Goal: Task Accomplishment & Management: Use online tool/utility

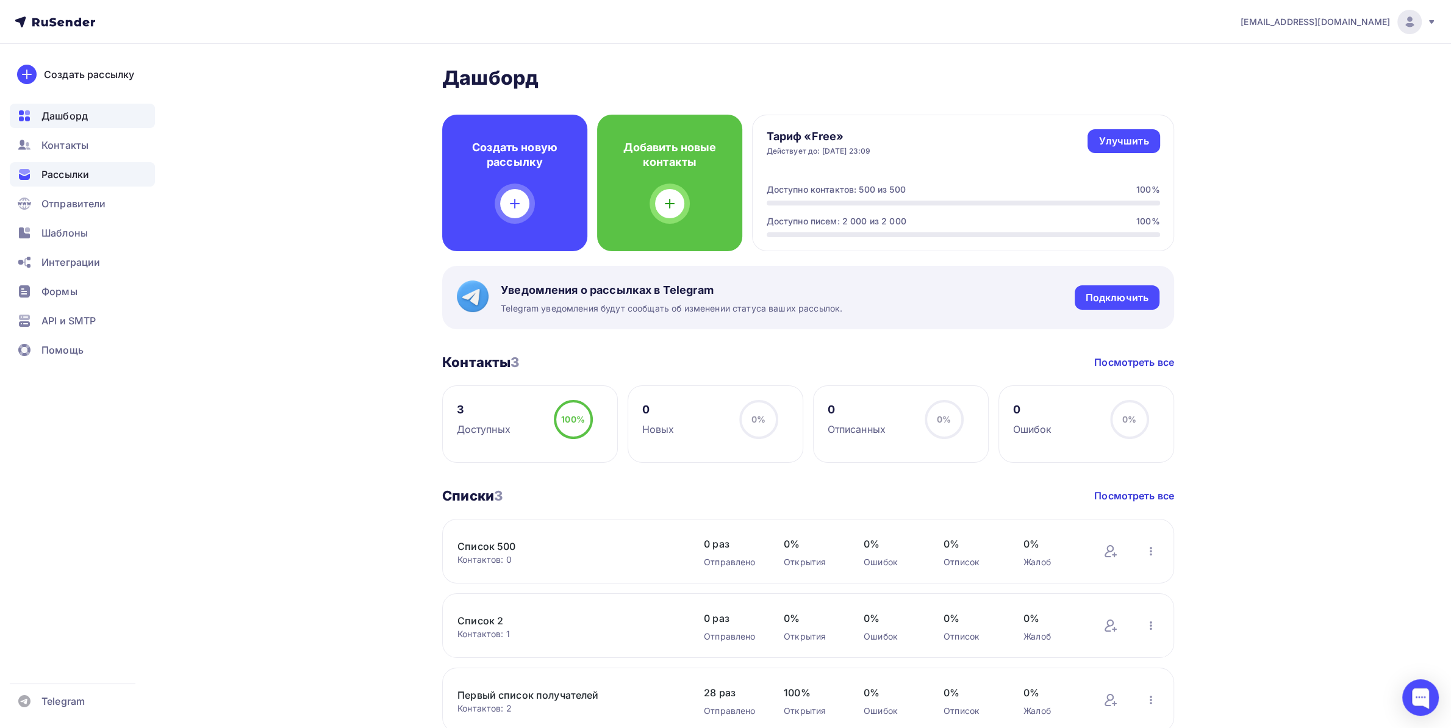
click at [88, 164] on div "Рассылки" at bounding box center [82, 174] width 145 height 24
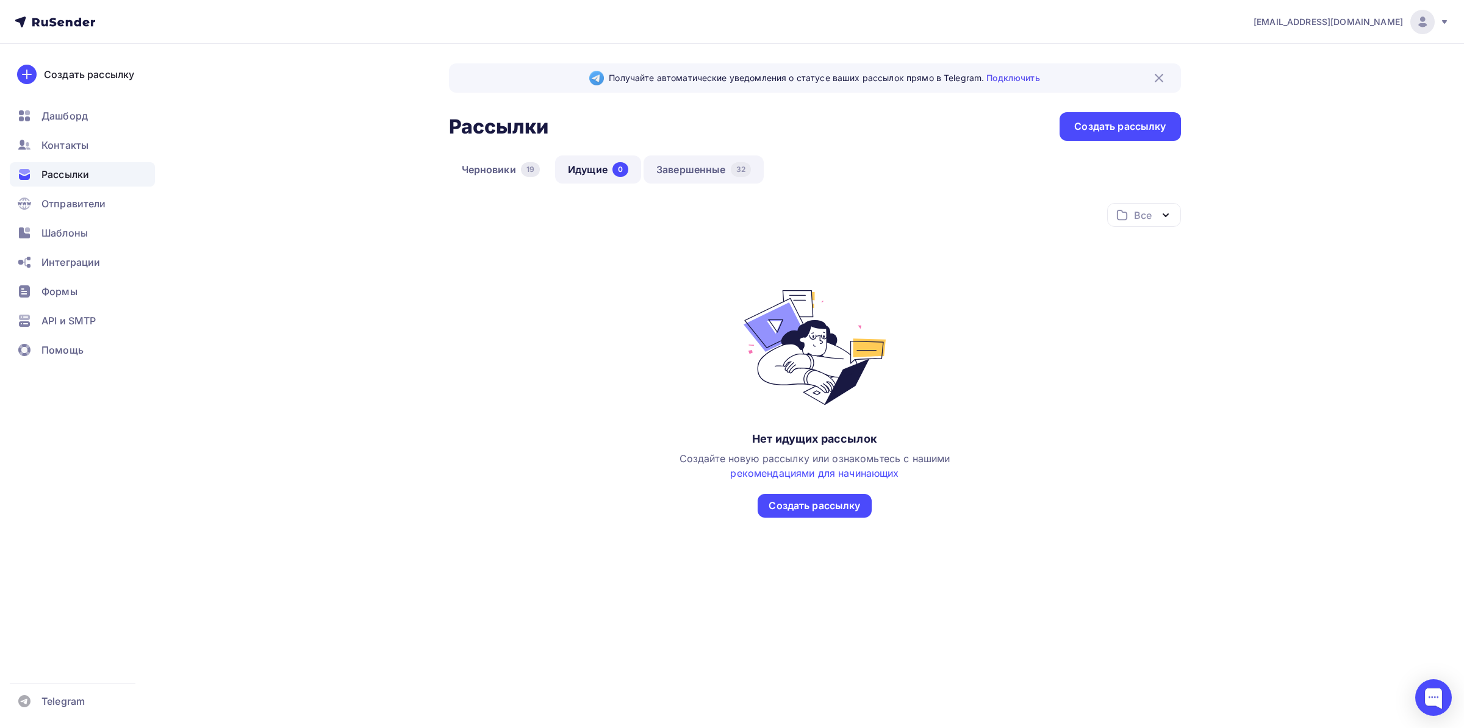
click at [696, 171] on link "Завершенные 32" at bounding box center [703, 170] width 120 height 28
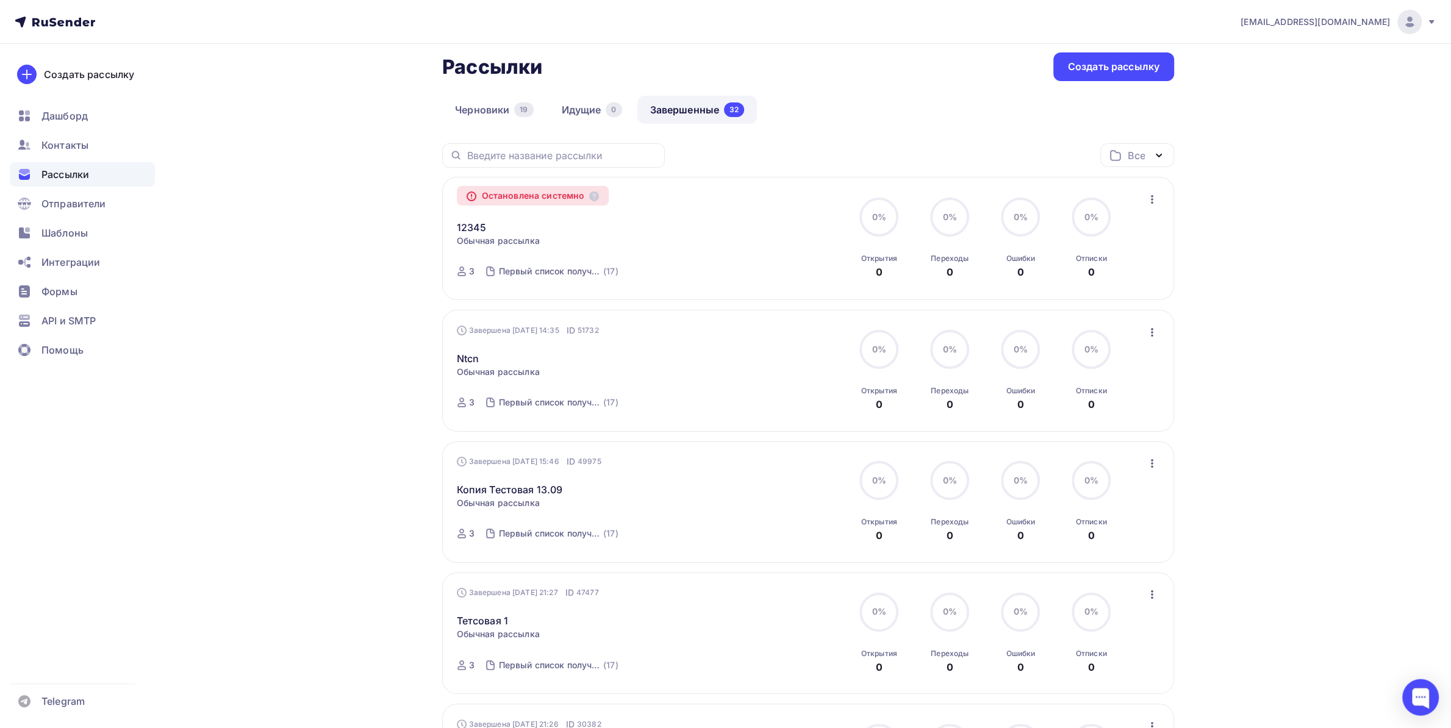
scroll to position [64, 0]
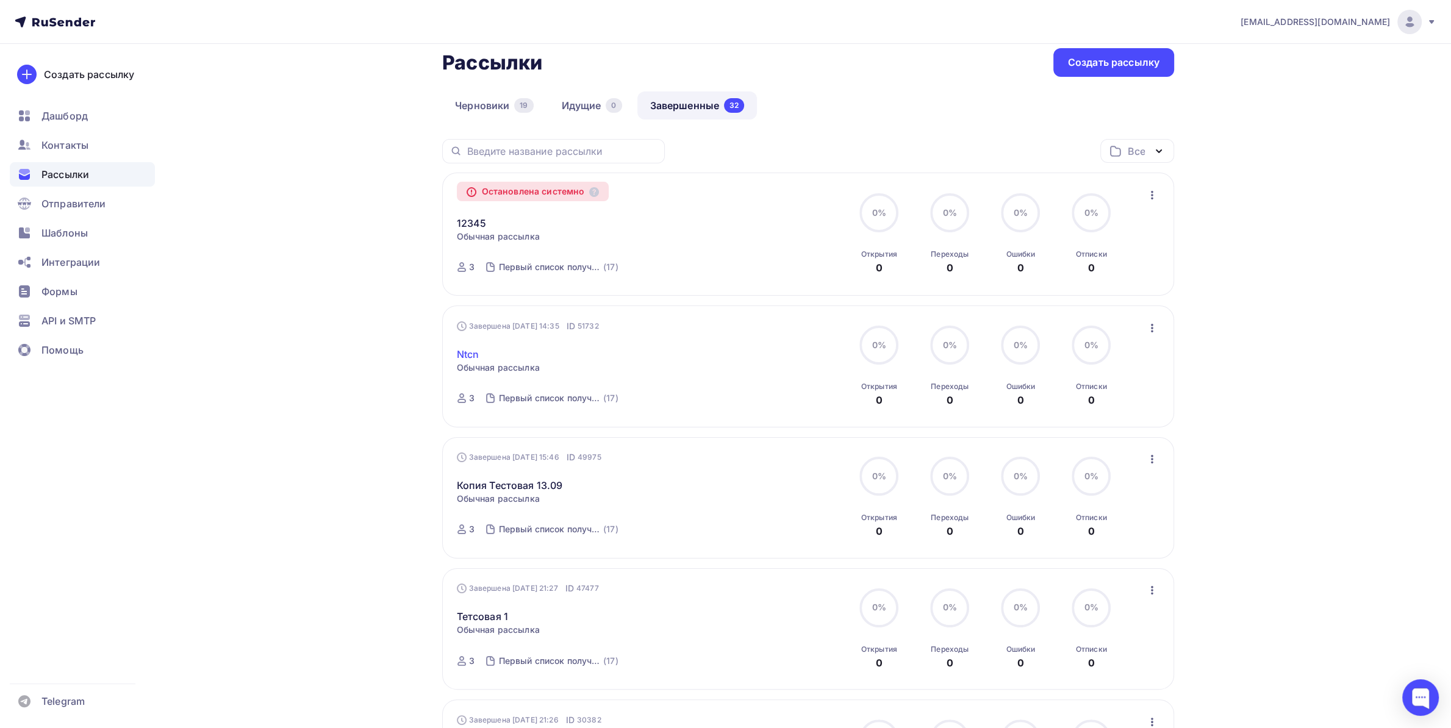
click at [467, 357] on link "Ntcn" at bounding box center [468, 354] width 23 height 15
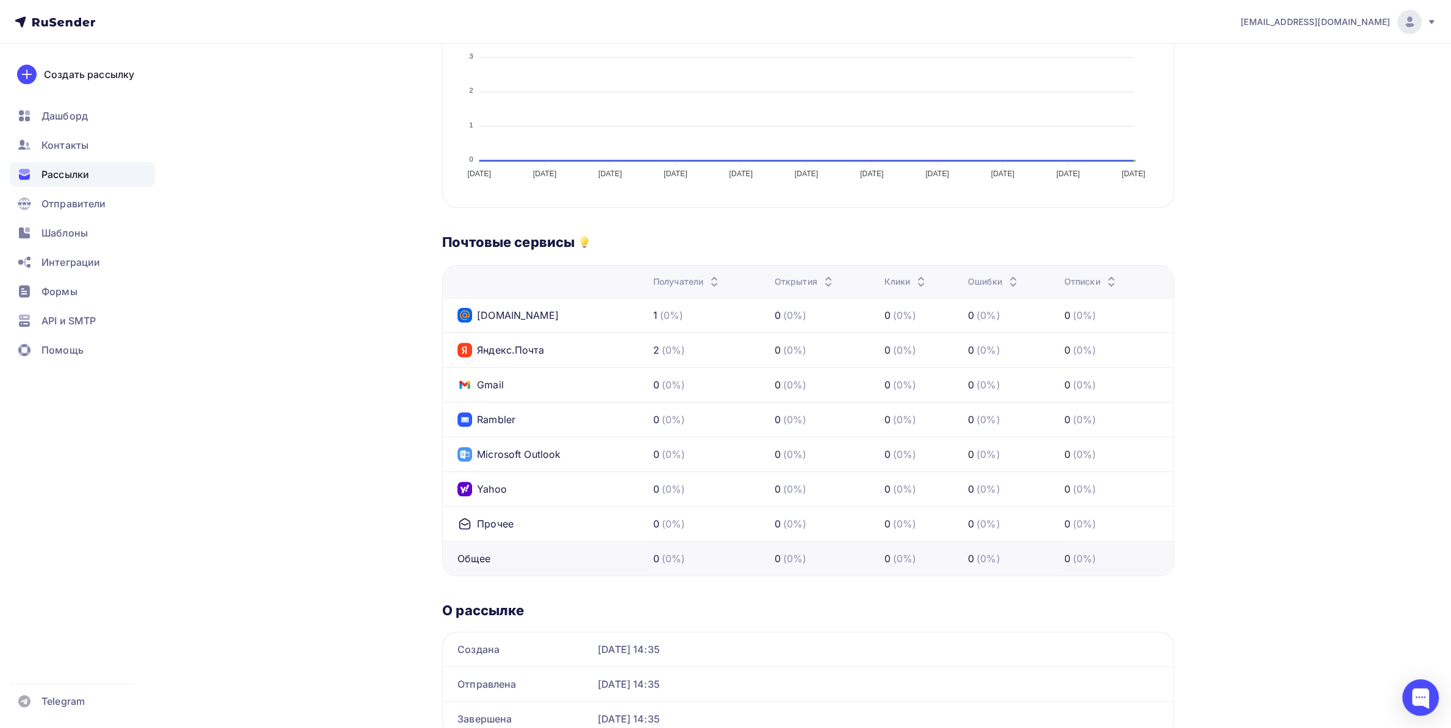
scroll to position [64, 0]
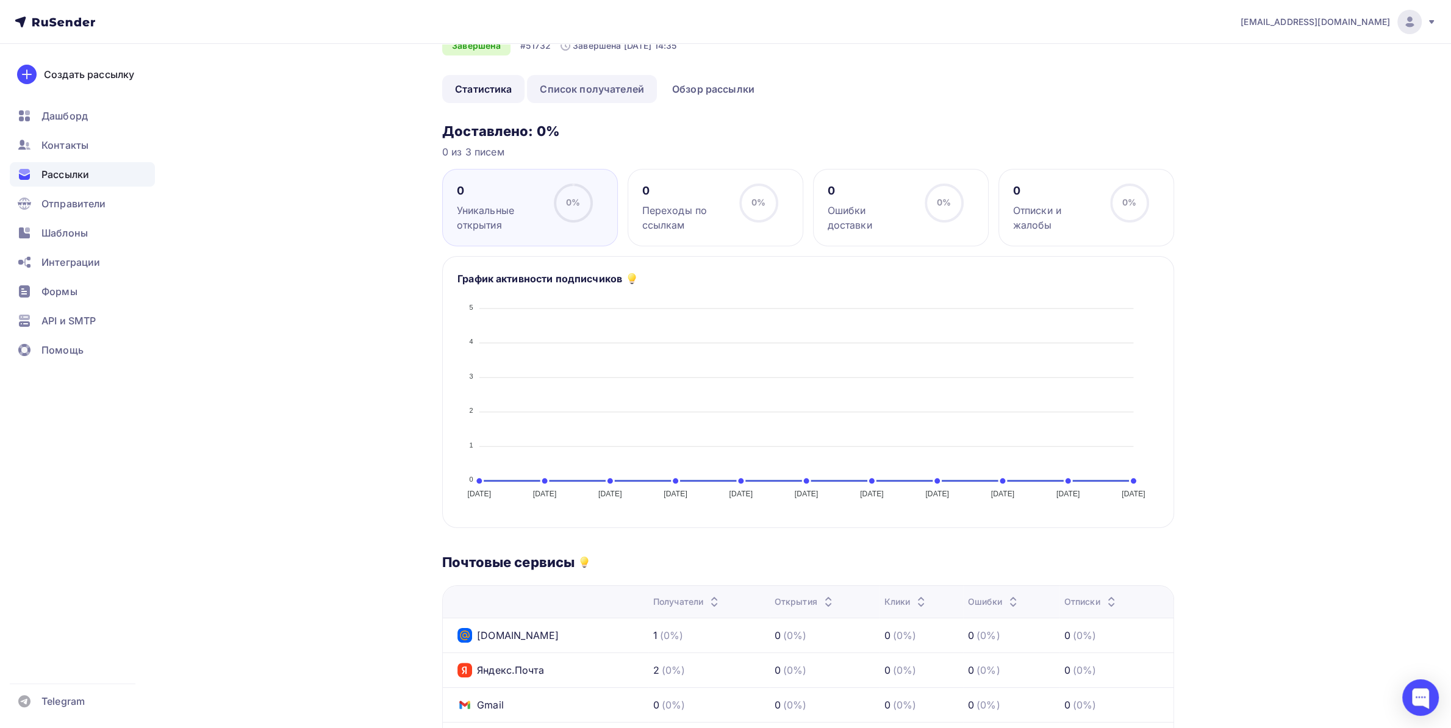
click at [592, 86] on link "Список получателей" at bounding box center [592, 89] width 130 height 28
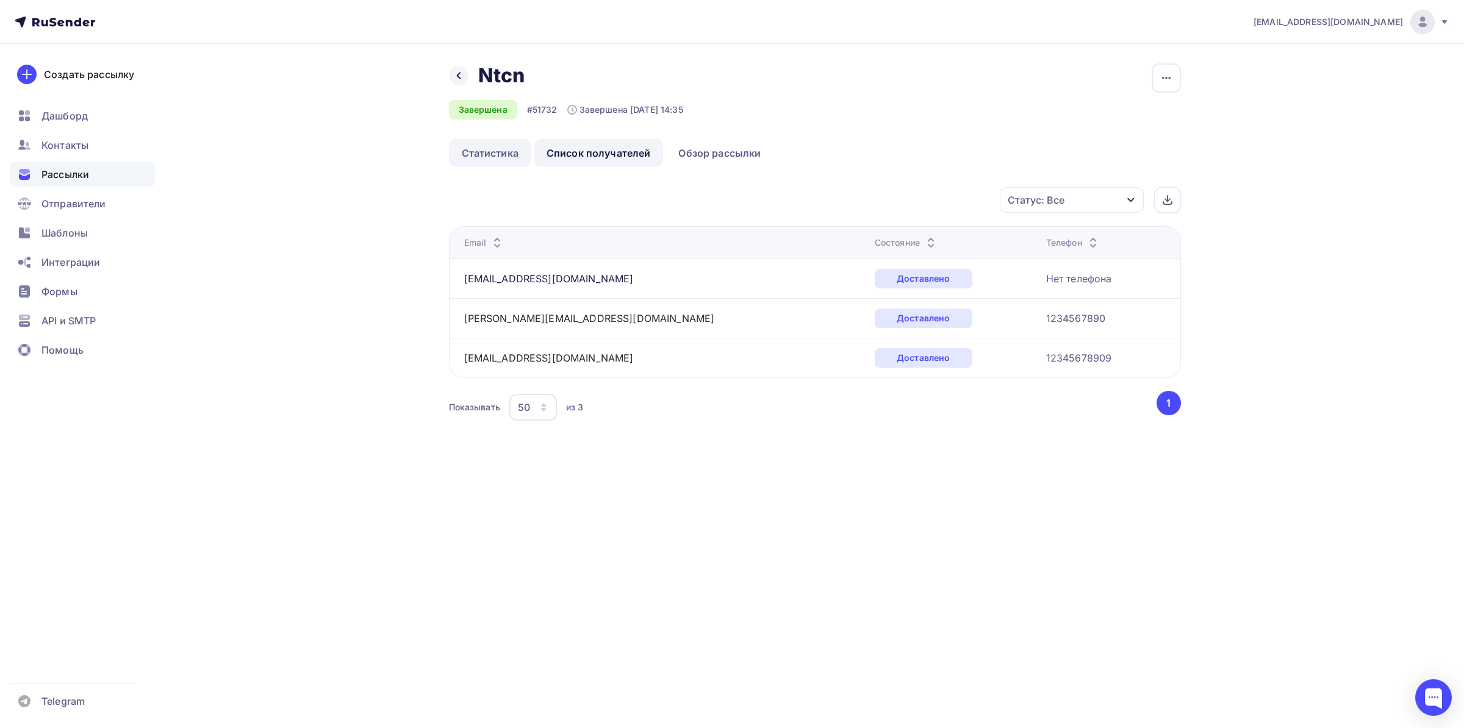
click at [490, 161] on link "Статистика" at bounding box center [490, 153] width 82 height 28
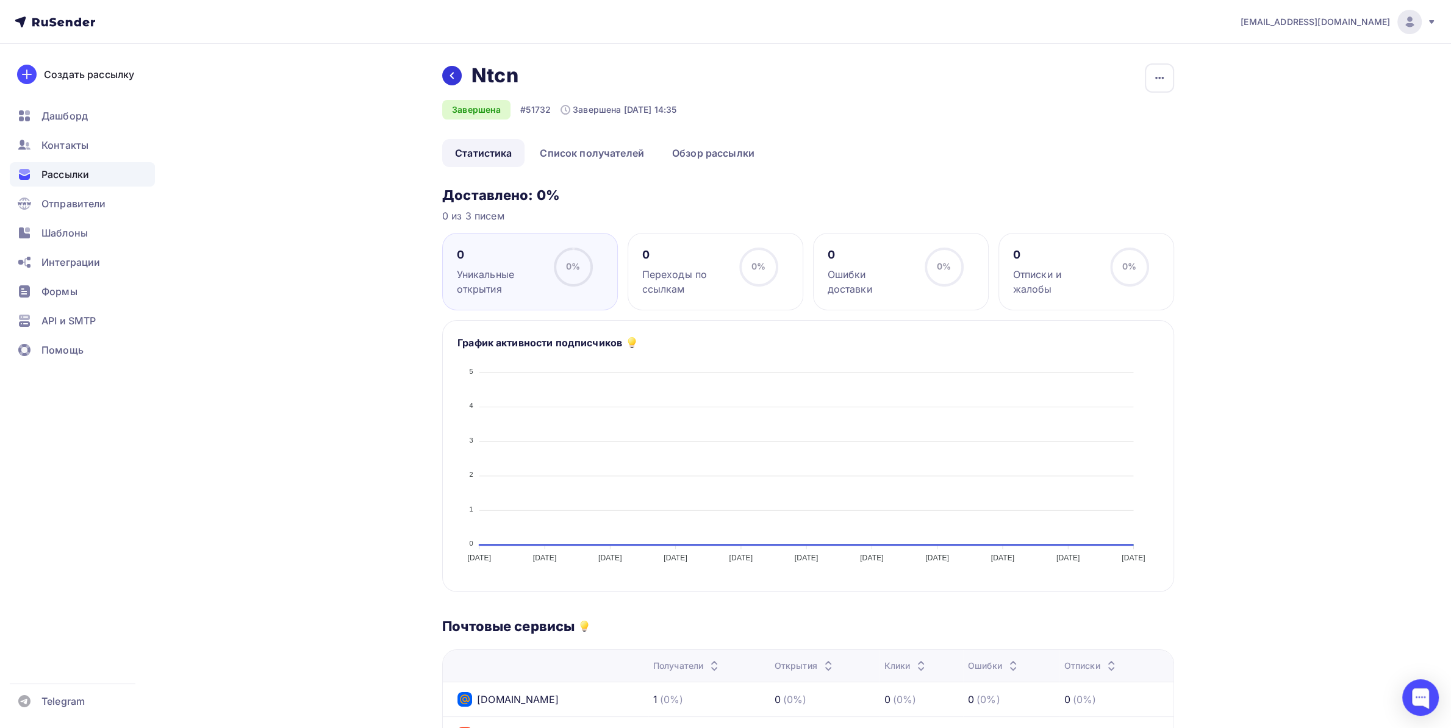
click at [454, 77] on icon at bounding box center [452, 76] width 10 height 10
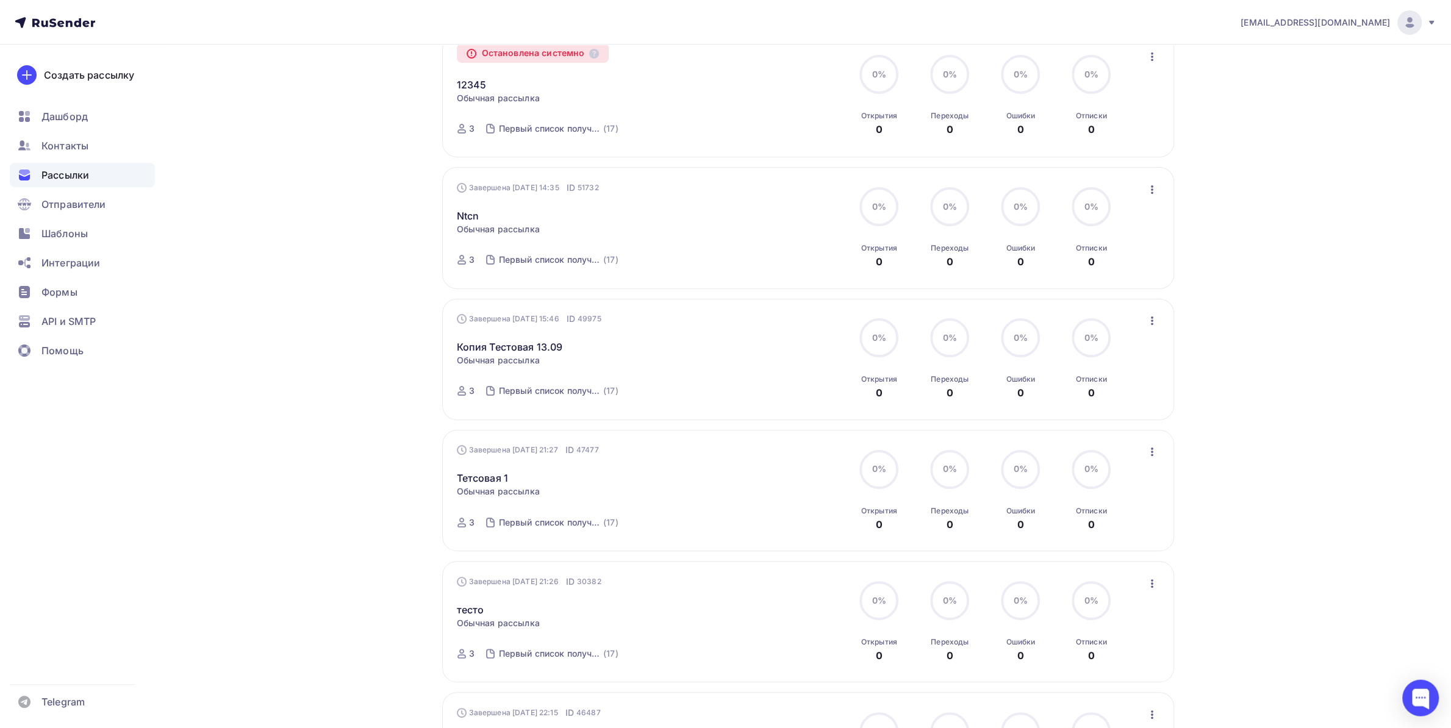
scroll to position [256, 0]
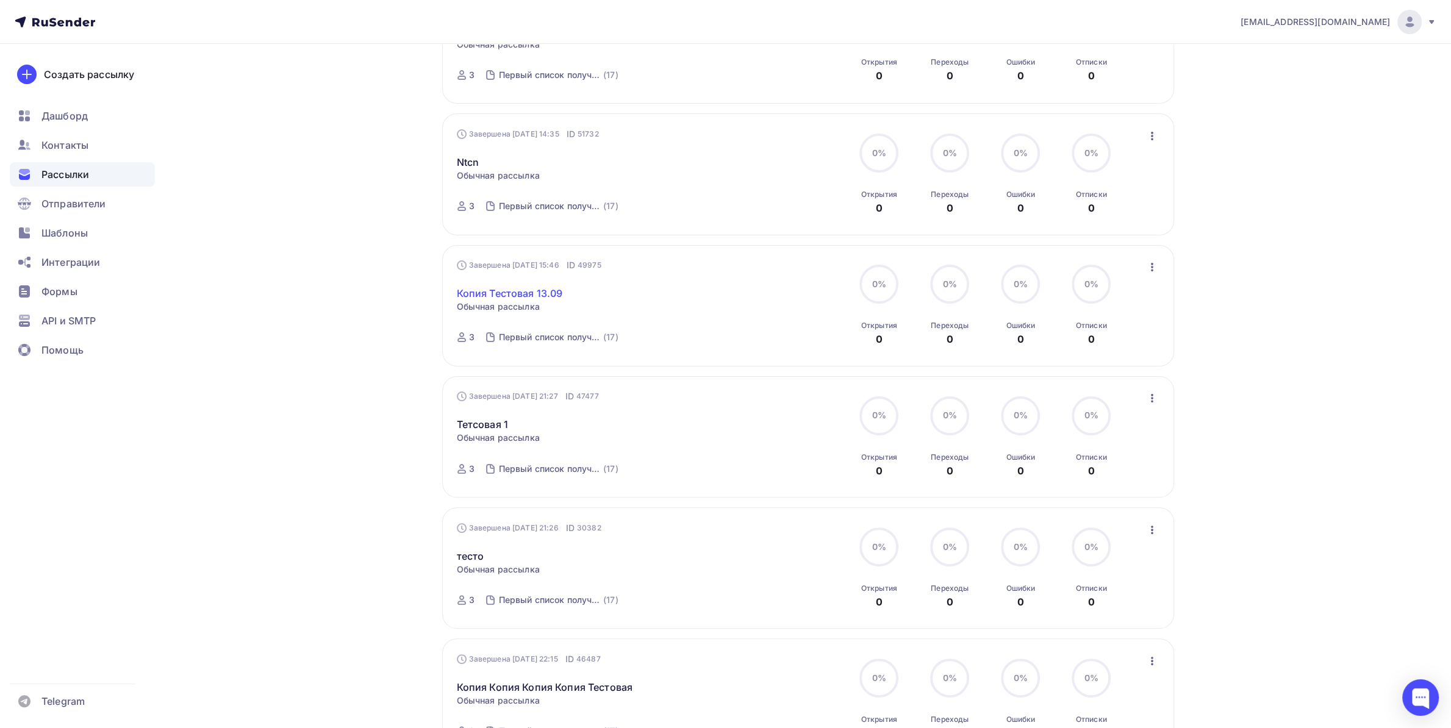
click at [522, 298] on link "Копия Тестовая 13.09" at bounding box center [510, 293] width 106 height 15
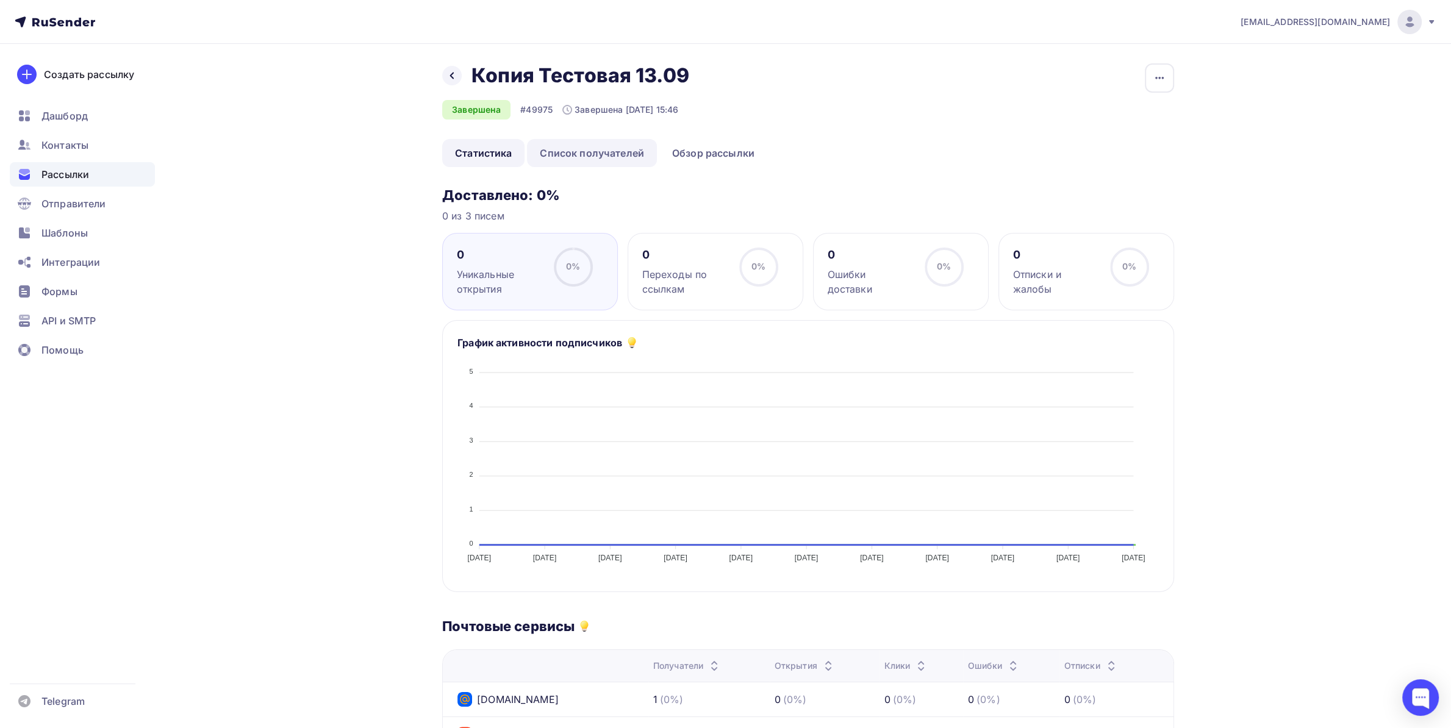
click at [616, 156] on link "Список получателей" at bounding box center [592, 153] width 130 height 28
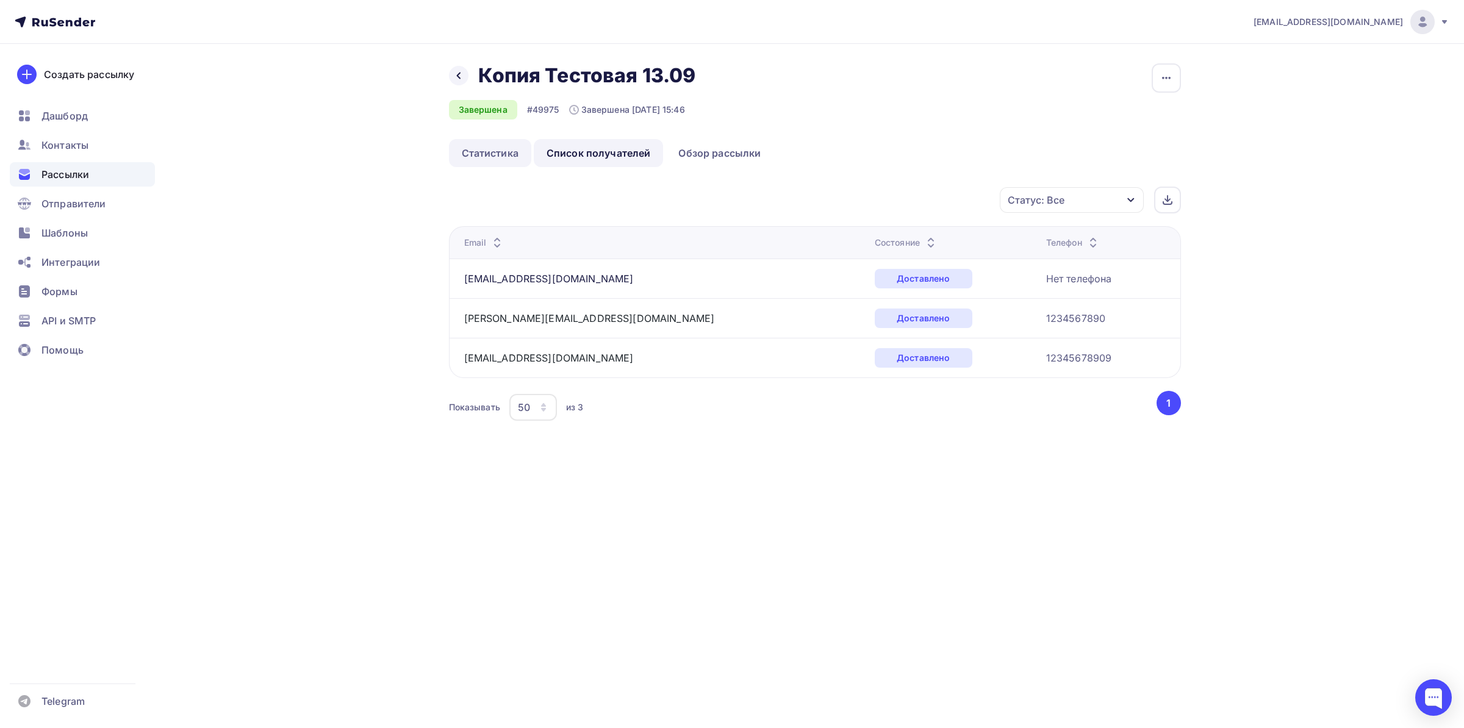
click at [502, 156] on link "Статистика" at bounding box center [490, 153] width 82 height 28
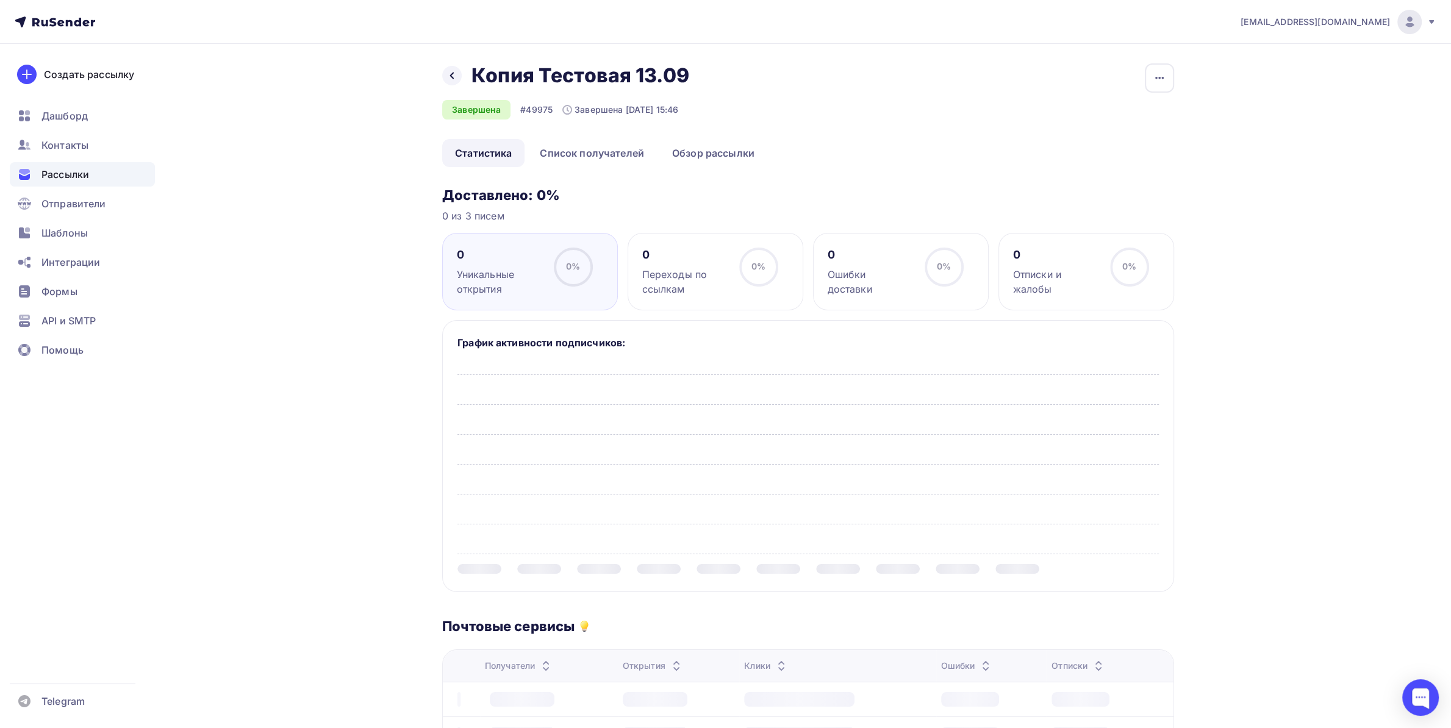
click at [460, 82] on div "Назад Копия Тестовая 13.09 Копия Тестовая 13.09" at bounding box center [570, 75] width 256 height 24
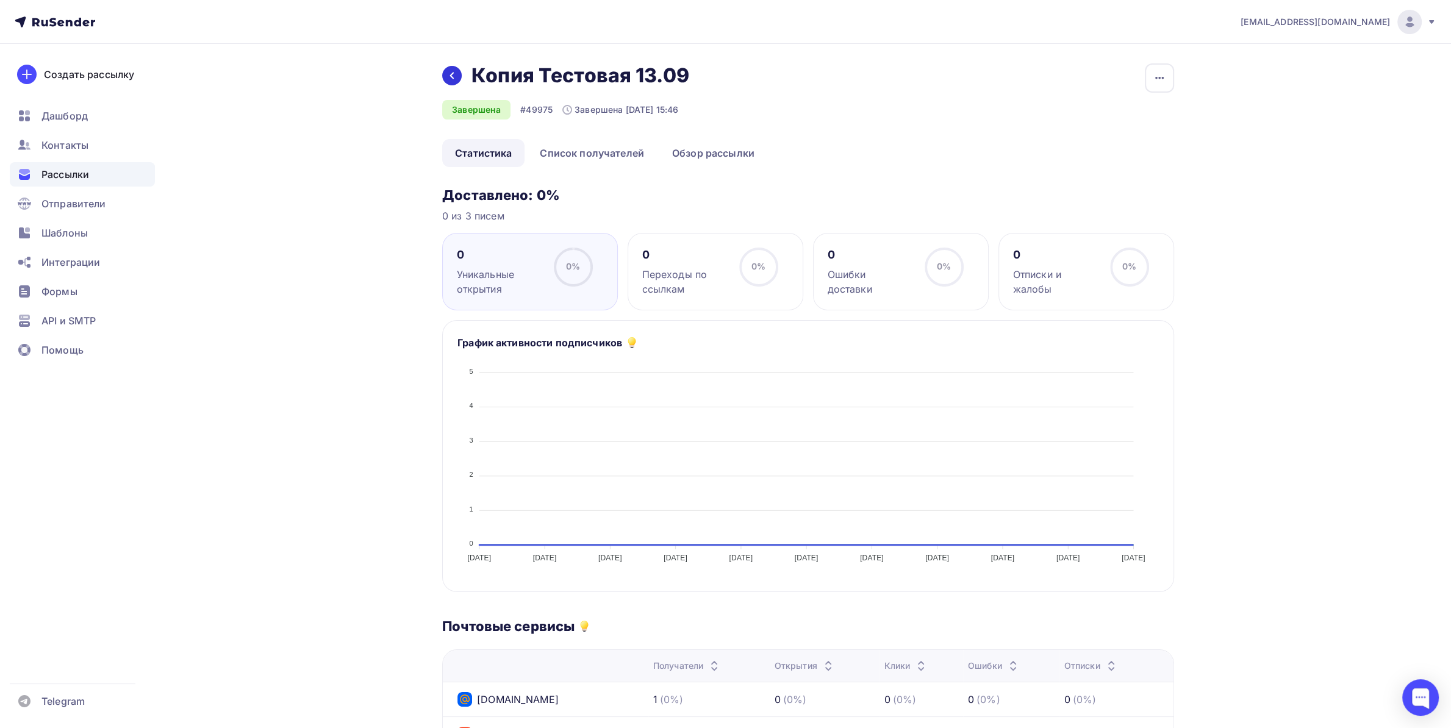
click at [444, 75] on div at bounding box center [452, 76] width 20 height 20
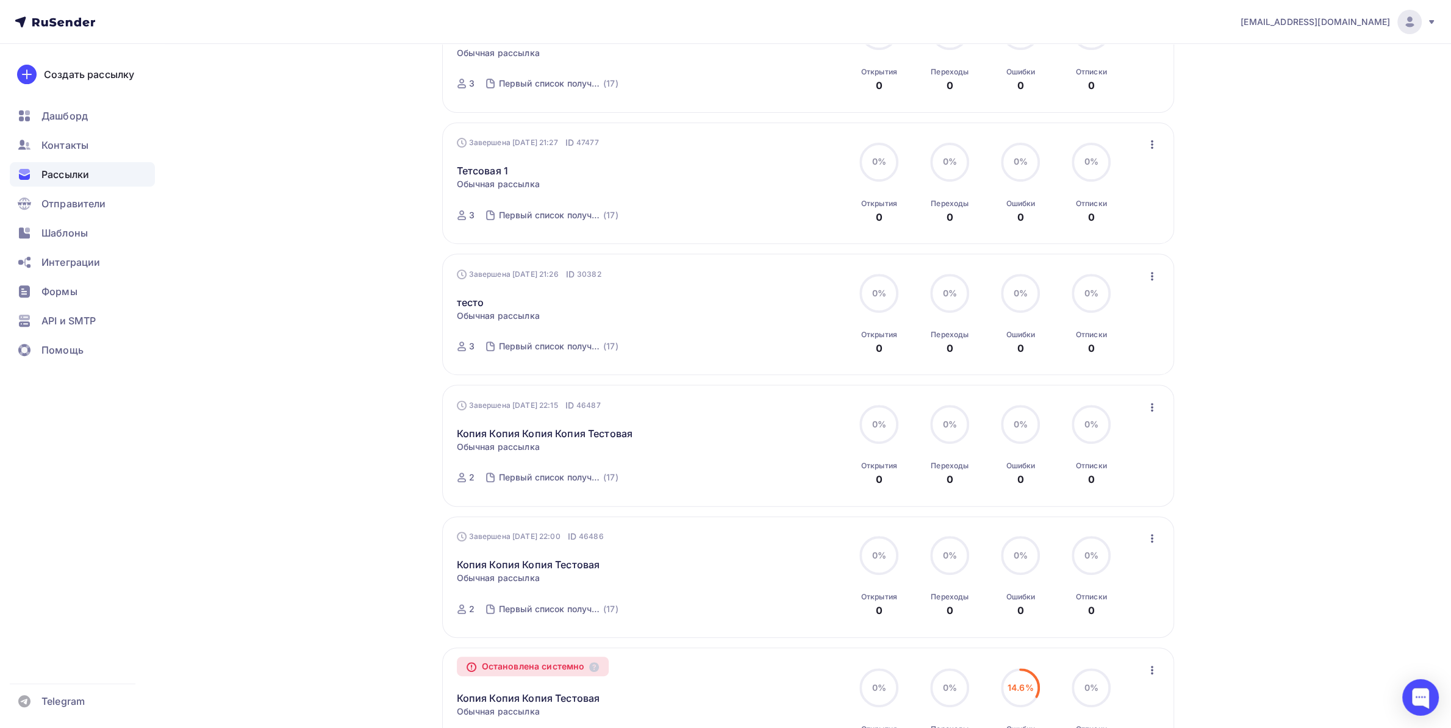
scroll to position [512, 0]
click at [473, 299] on link "тесто" at bounding box center [470, 300] width 27 height 15
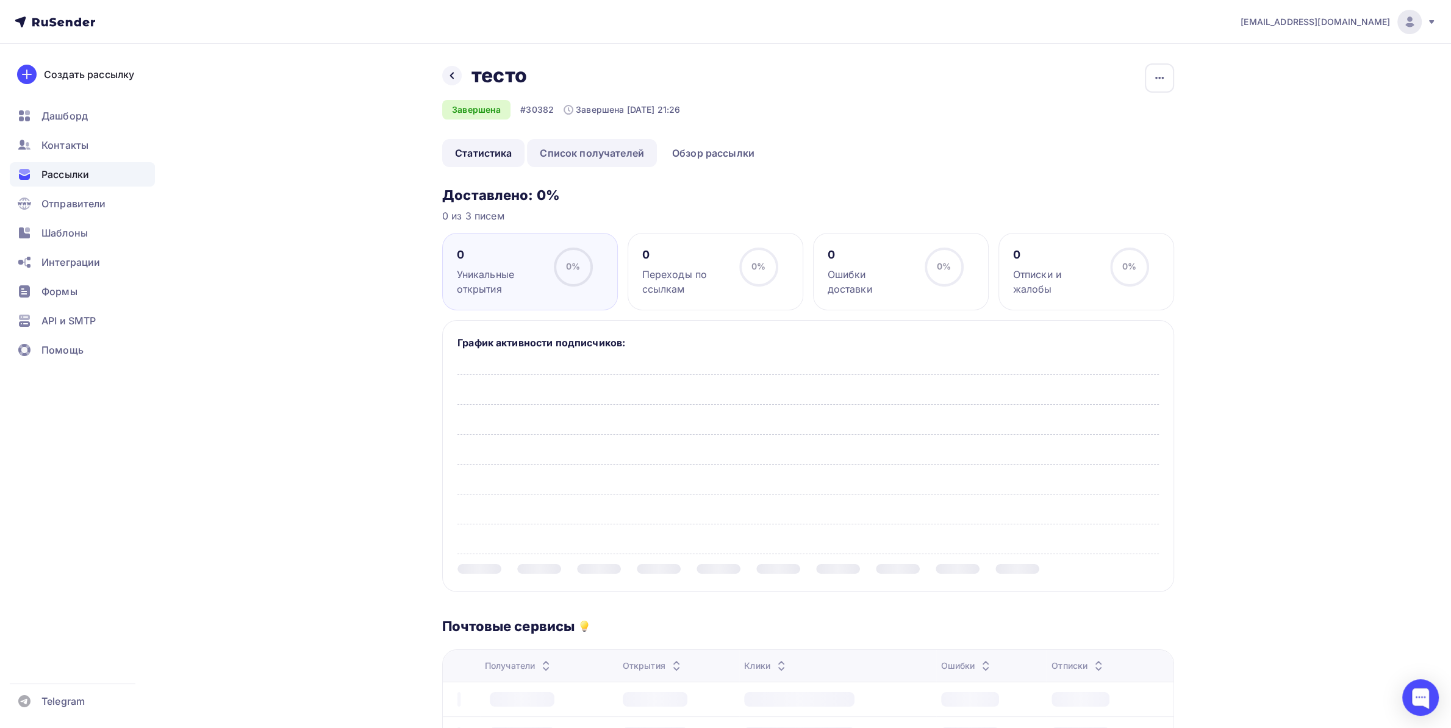
click at [590, 161] on link "Список получателей" at bounding box center [592, 153] width 130 height 28
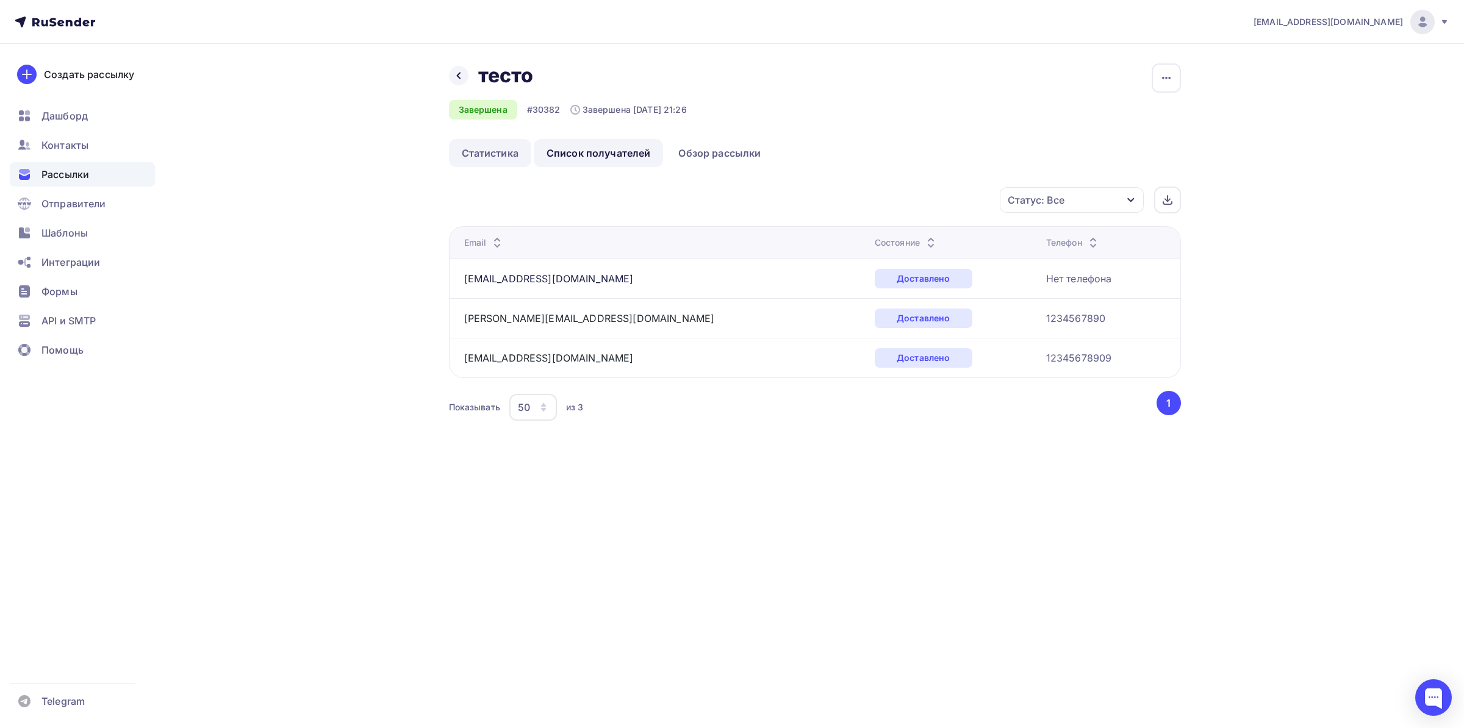
click at [491, 149] on link "Статистика" at bounding box center [490, 153] width 82 height 28
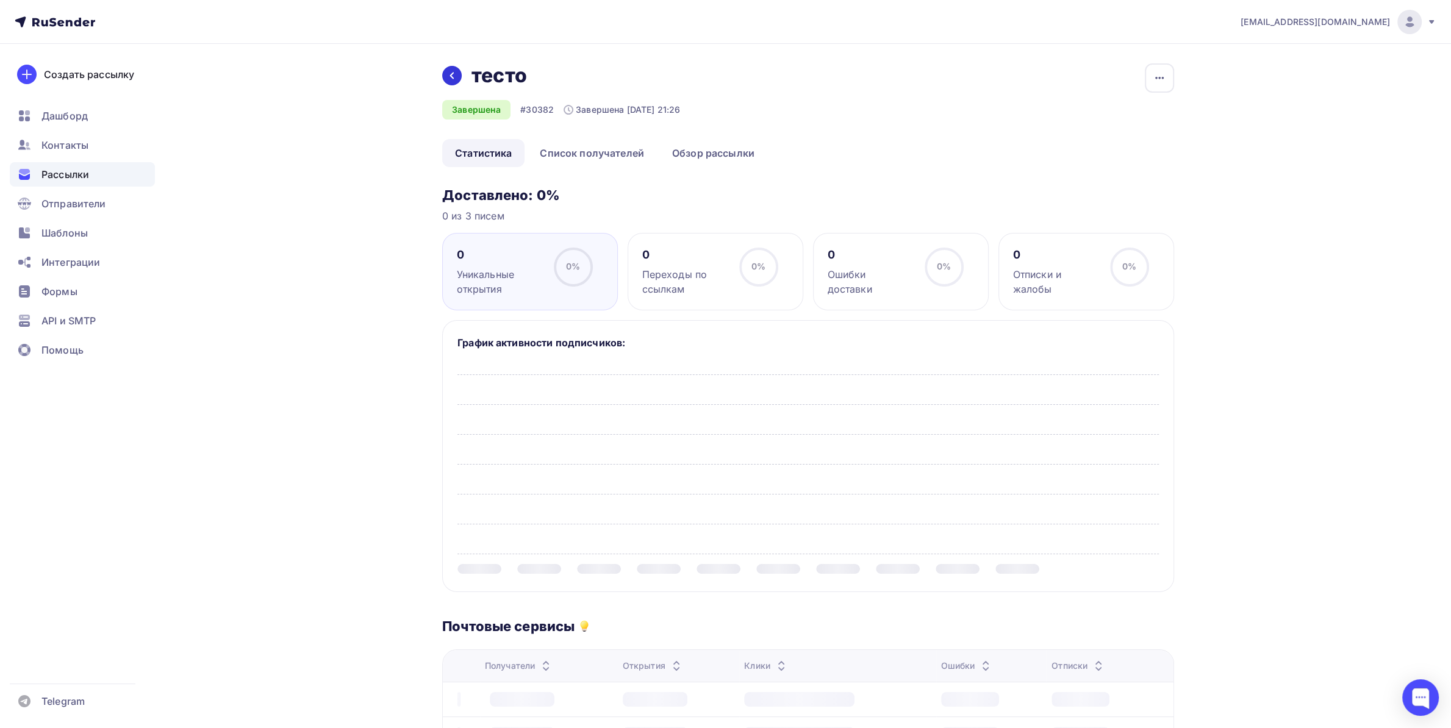
click at [450, 74] on icon at bounding box center [452, 76] width 10 height 10
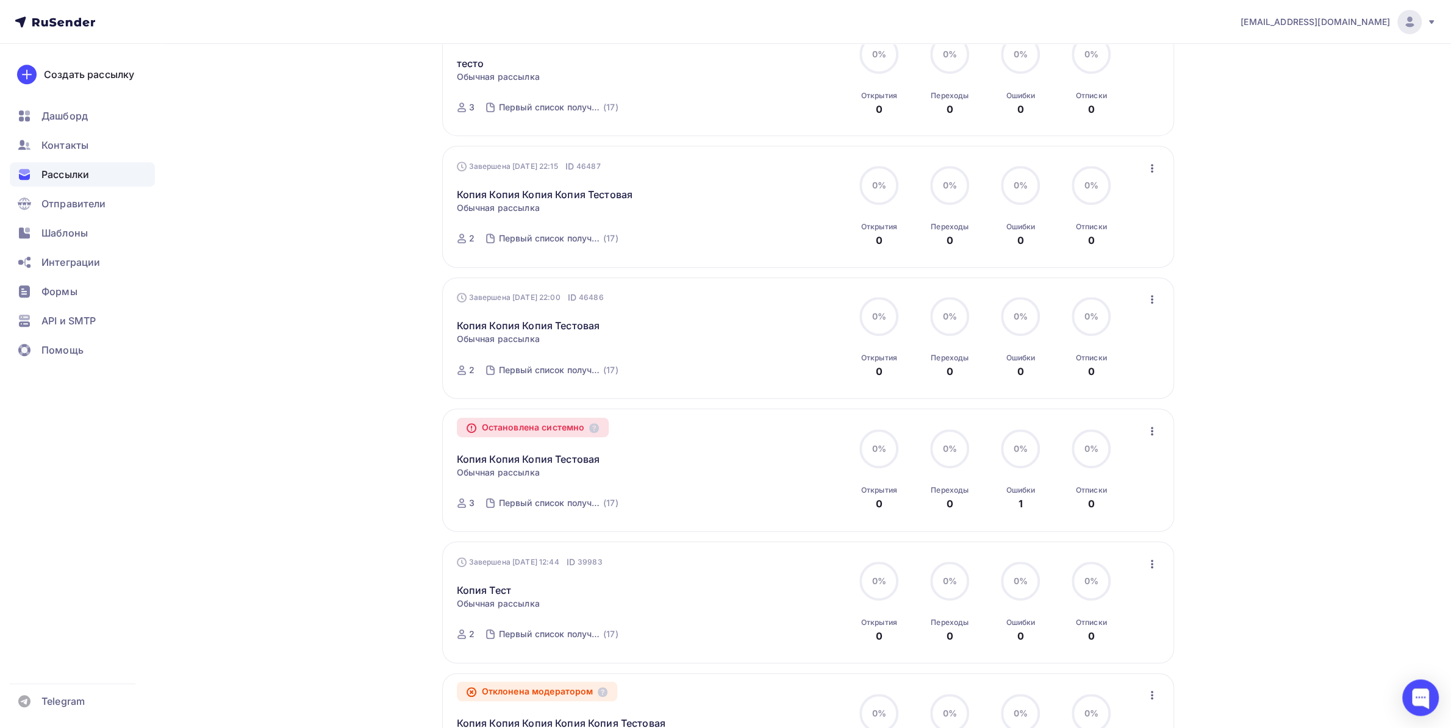
scroll to position [832, 0]
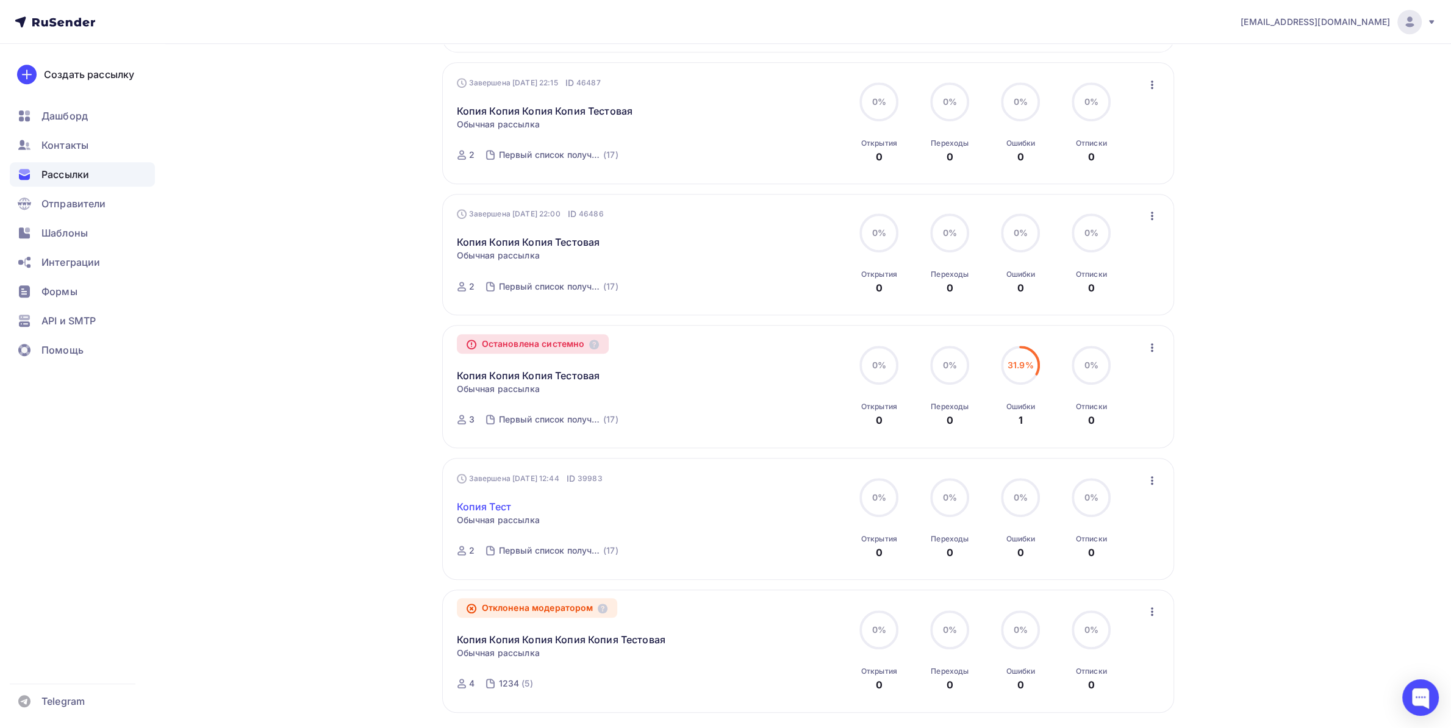
click at [487, 503] on link "Копия Тест" at bounding box center [484, 506] width 54 height 15
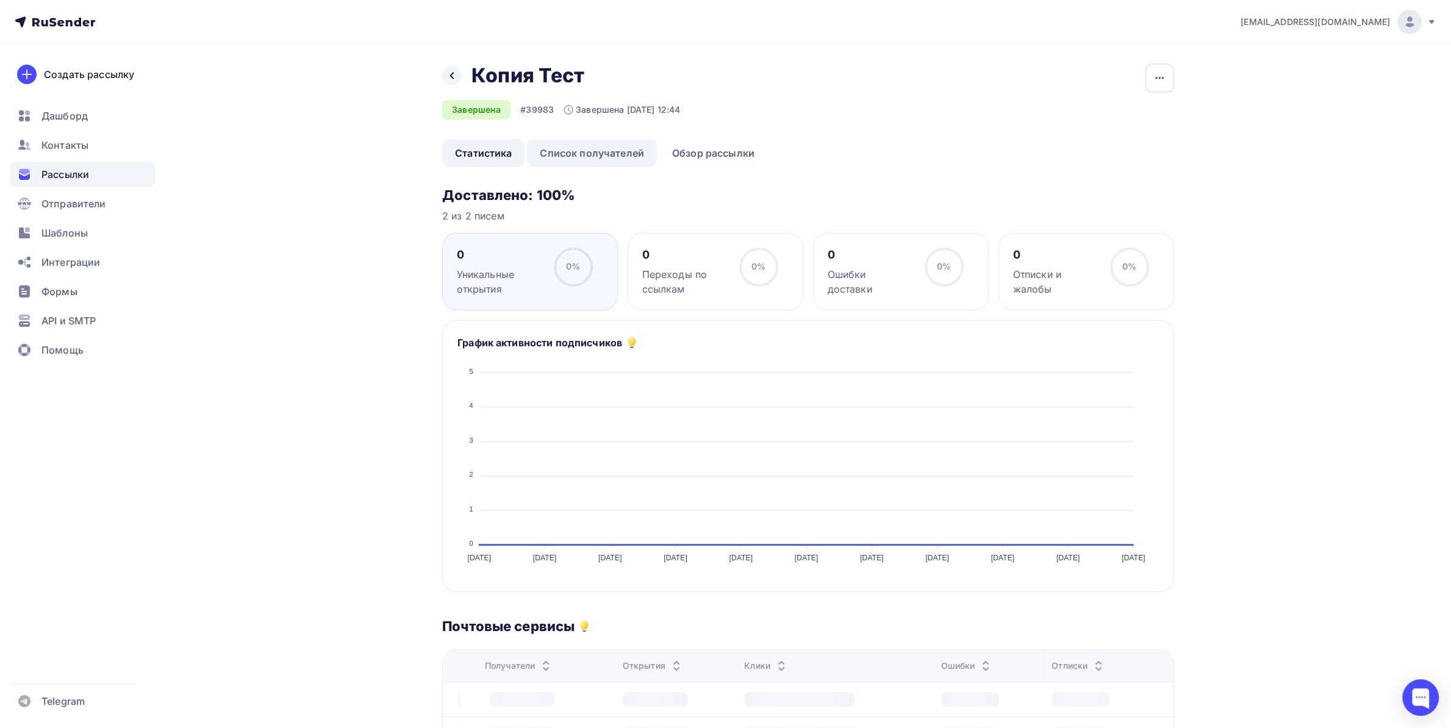
click at [554, 148] on link "Список получателей" at bounding box center [592, 153] width 130 height 28
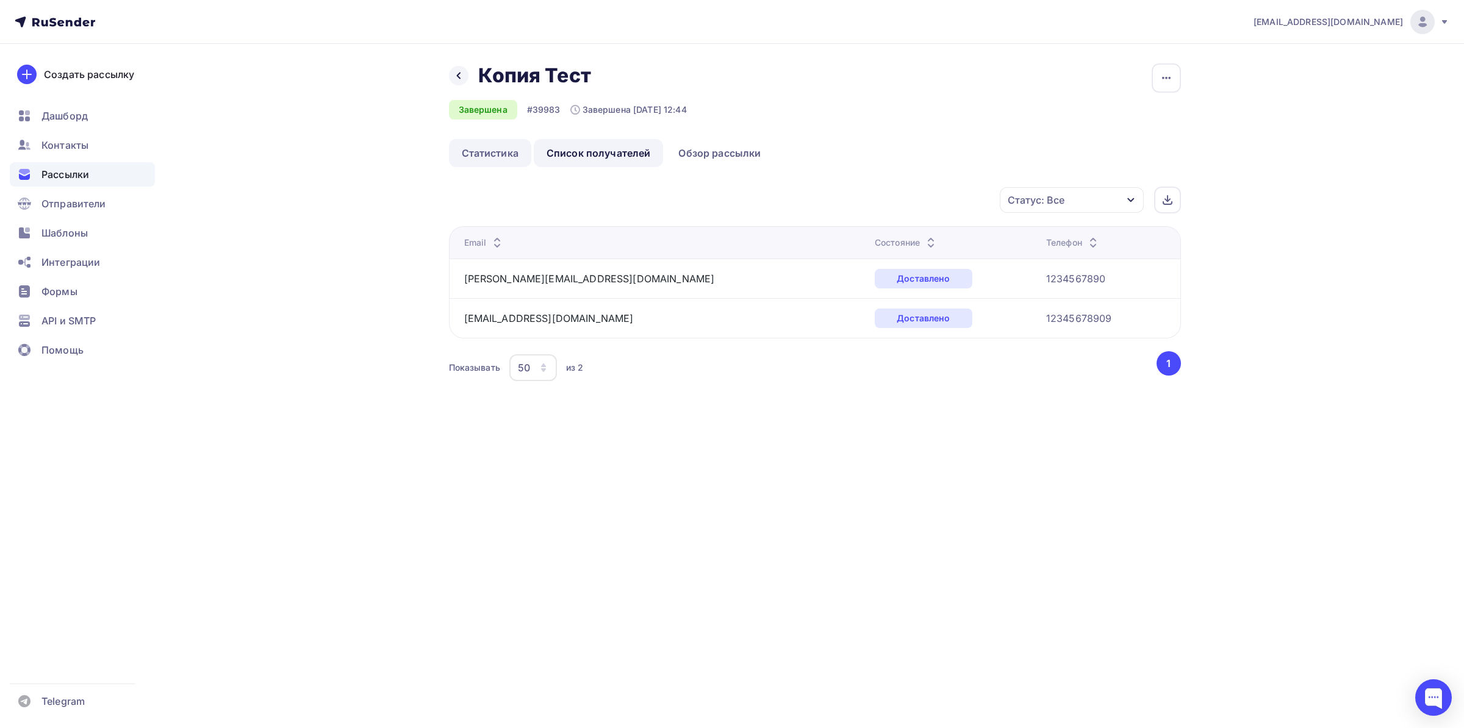
click at [485, 150] on link "Статистика" at bounding box center [490, 153] width 82 height 28
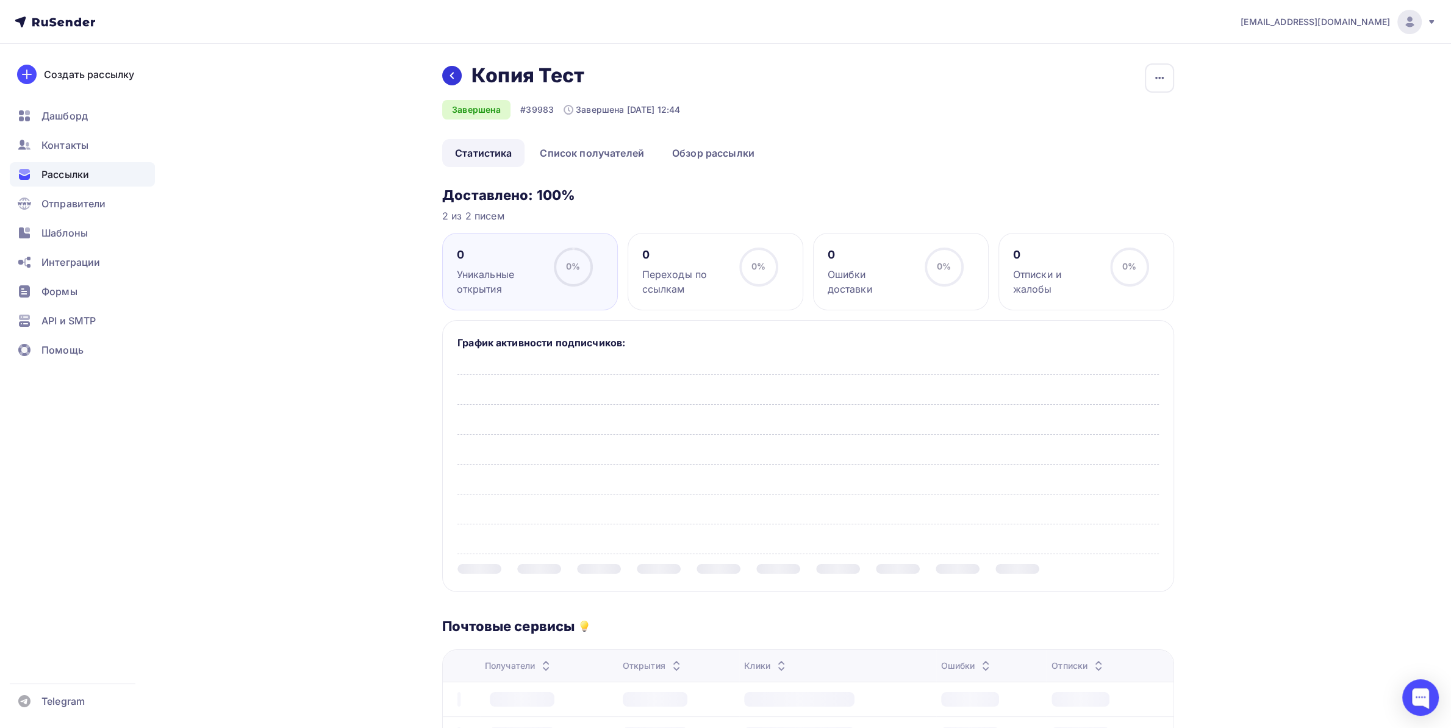
click at [449, 85] on div "Назад Копия Тест Копия Тест" at bounding box center [561, 75] width 238 height 24
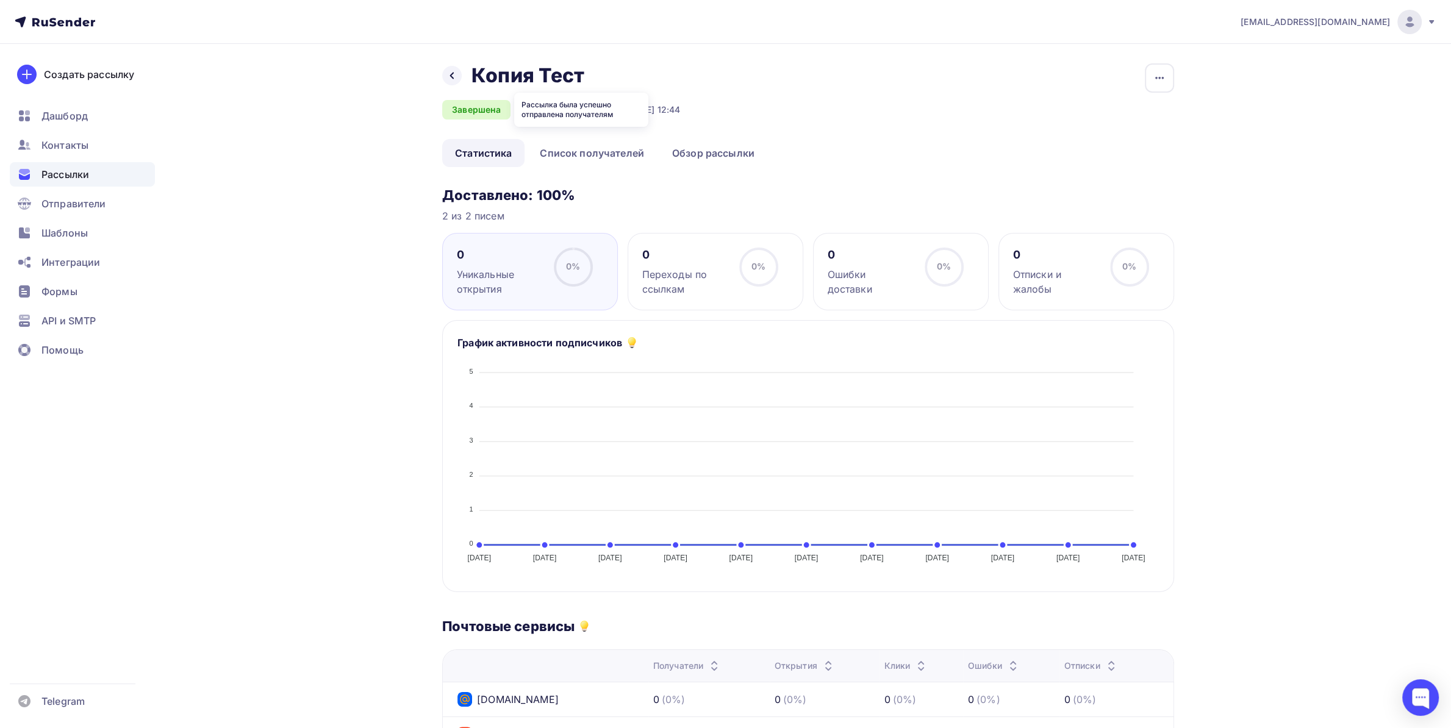
click at [452, 85] on div "Назад Копия Тест Копия Тест" at bounding box center [561, 75] width 238 height 24
click at [452, 80] on icon at bounding box center [452, 76] width 10 height 10
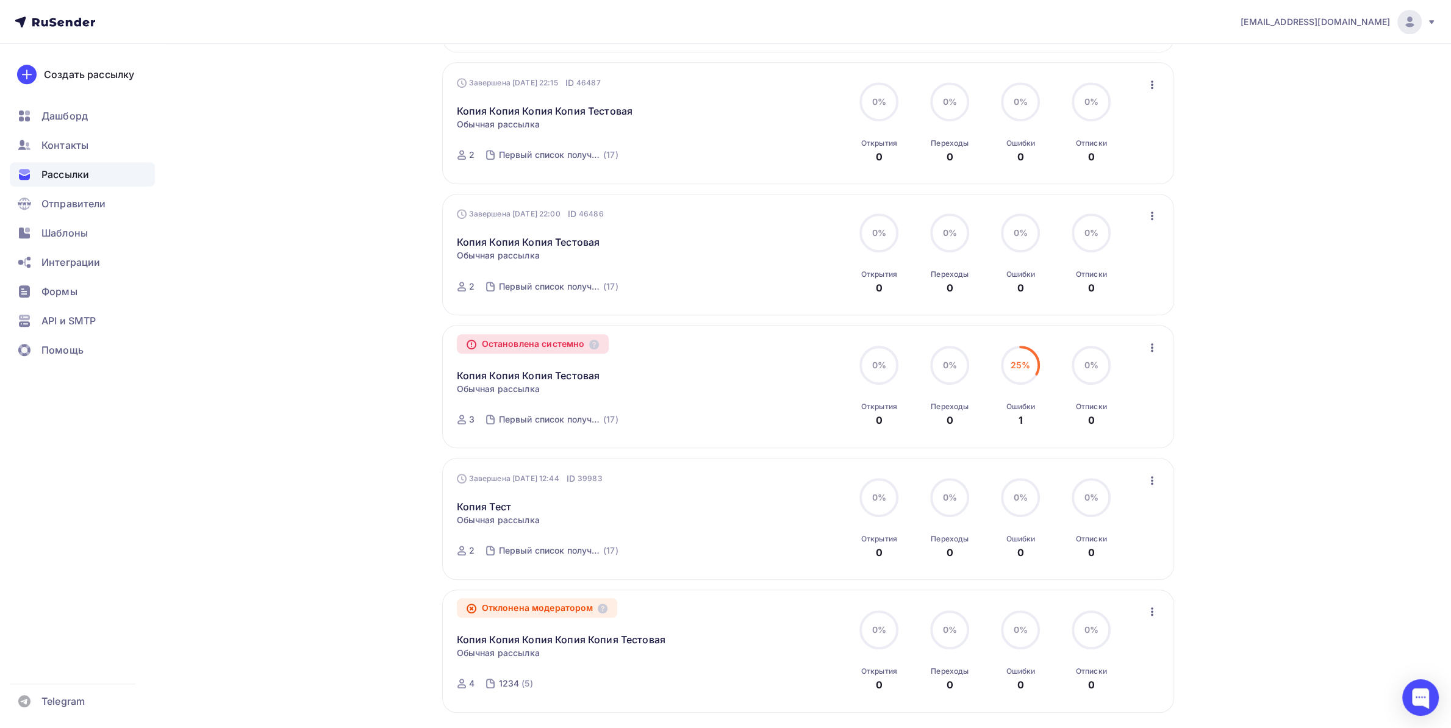
scroll to position [967, 0]
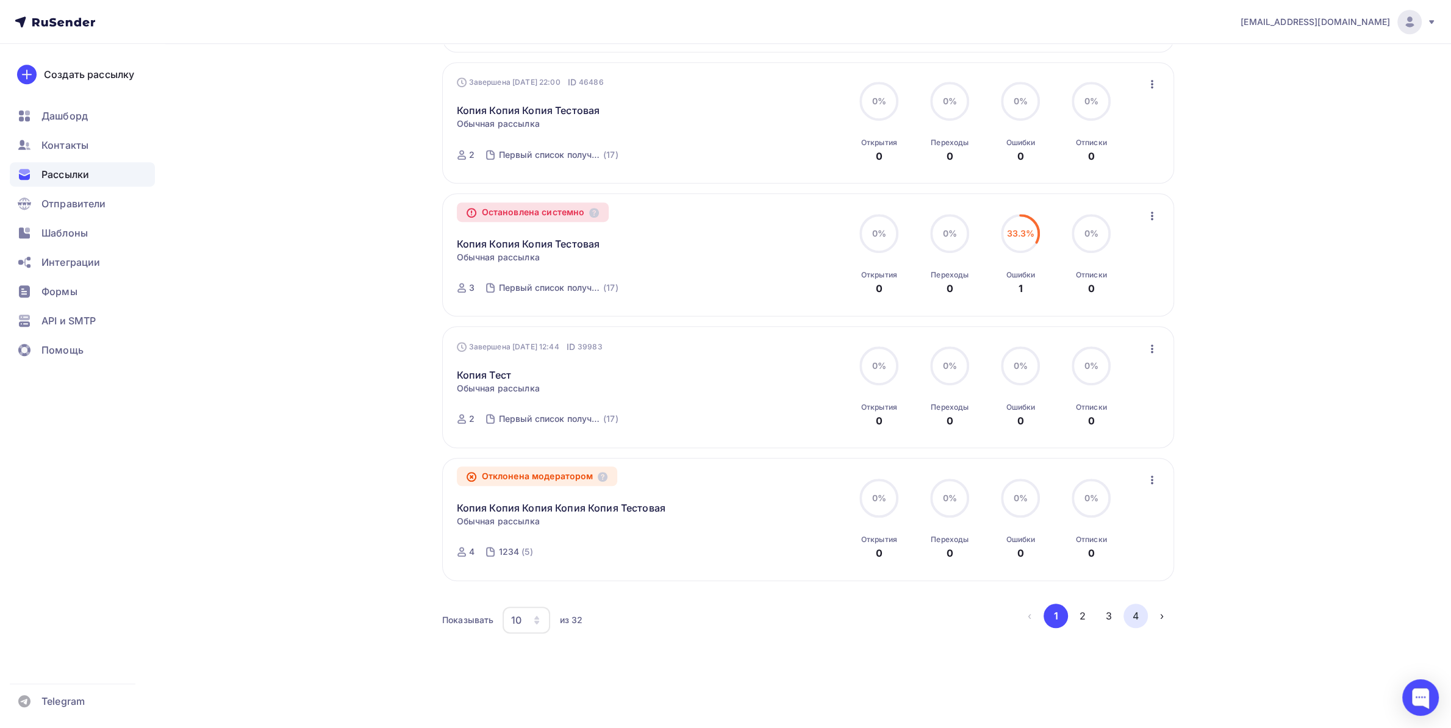
click at [1134, 620] on button "4" at bounding box center [1135, 616] width 24 height 24
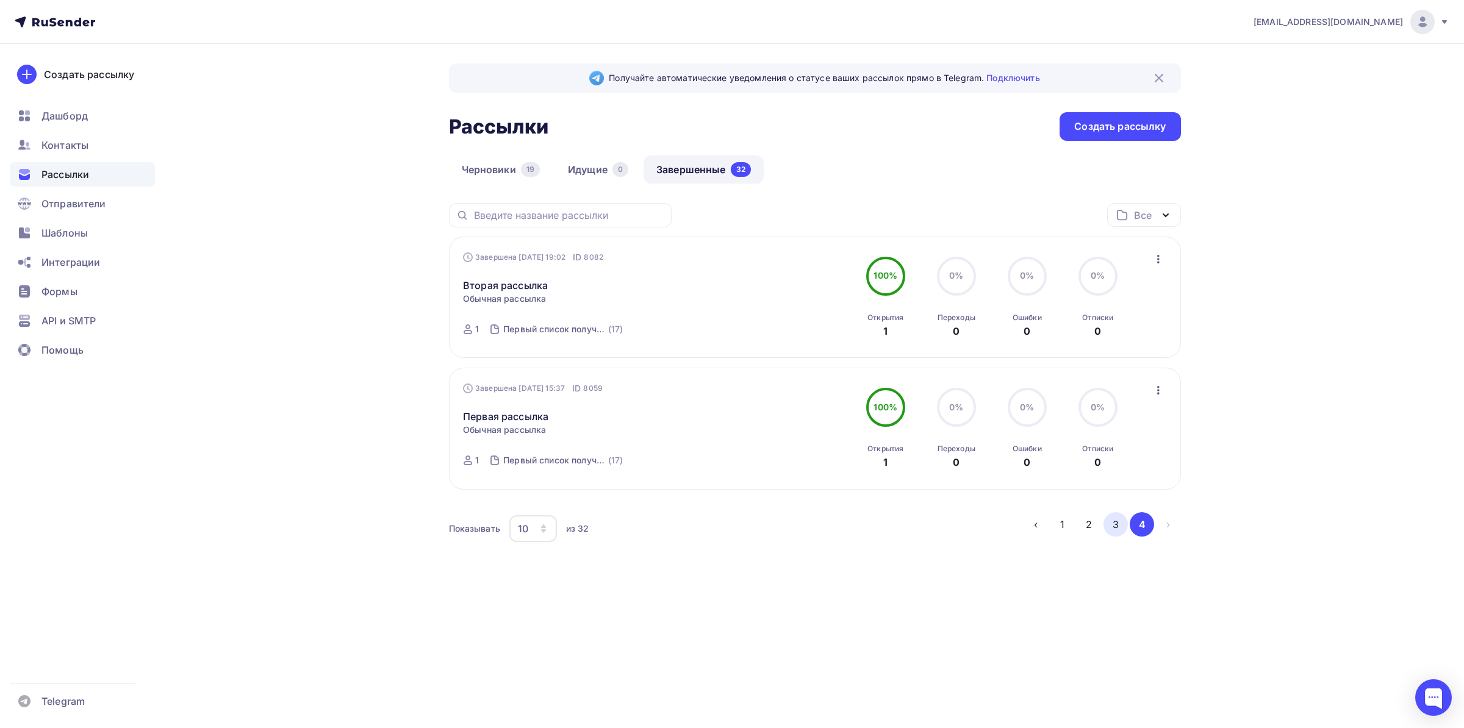
click at [1109, 522] on button "3" at bounding box center [1115, 524] width 24 height 24
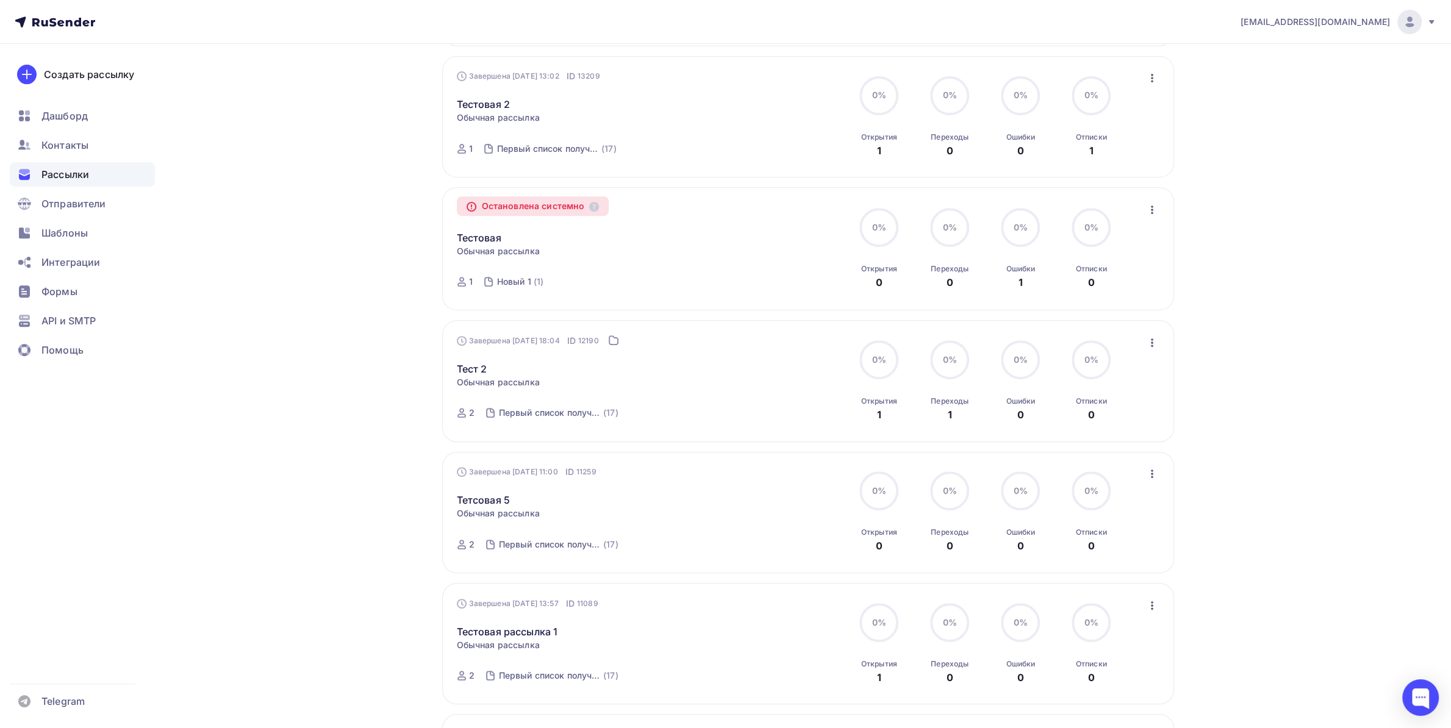
scroll to position [960, 0]
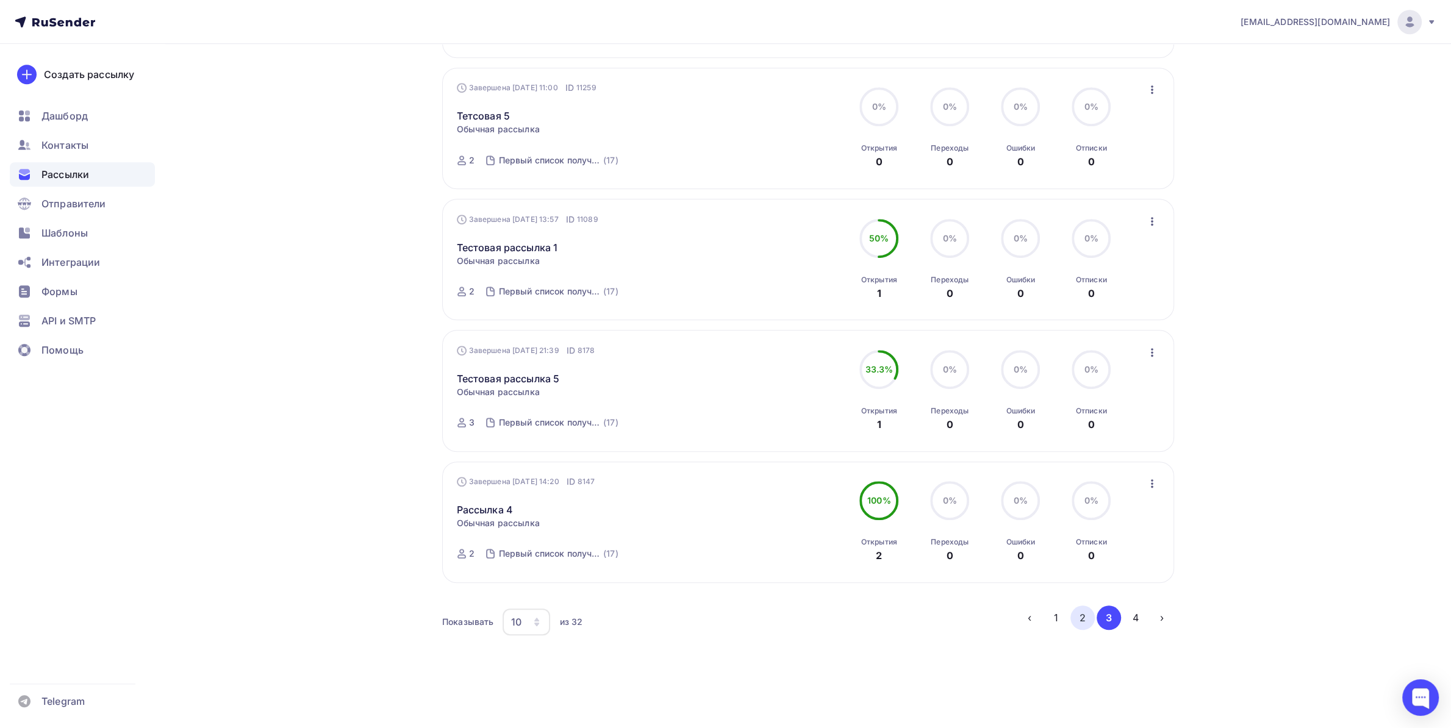
click at [1083, 621] on button "2" at bounding box center [1082, 618] width 24 height 24
click at [1063, 615] on button "1" at bounding box center [1055, 616] width 24 height 24
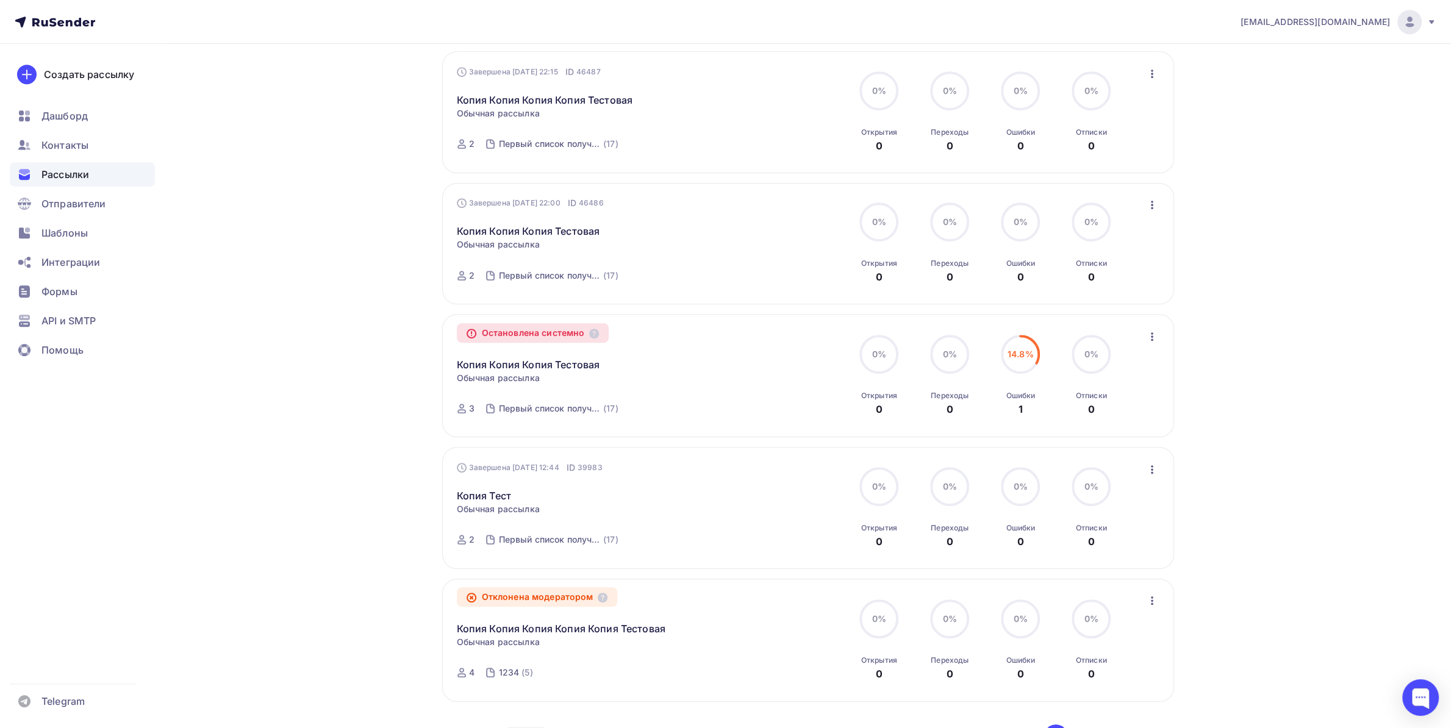
scroll to position [967, 0]
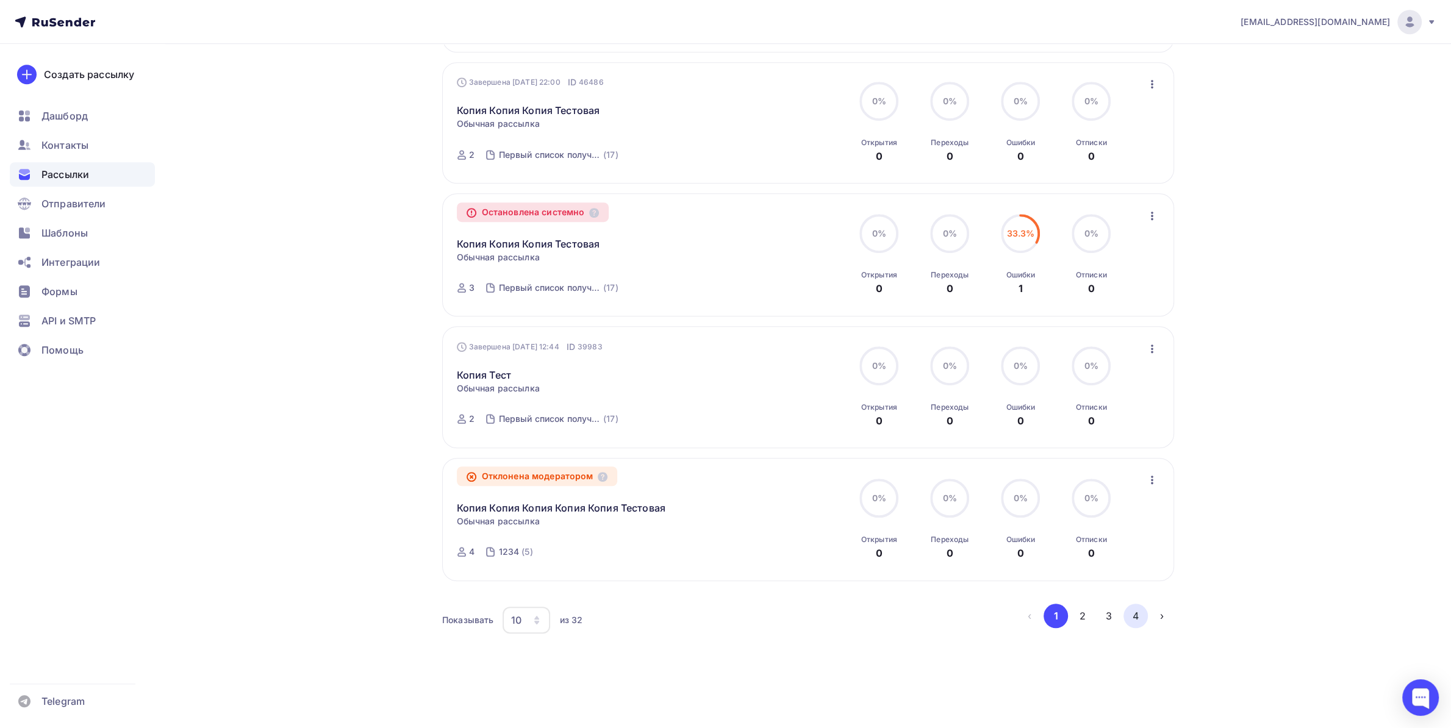
click at [1131, 618] on button "4" at bounding box center [1135, 616] width 24 height 24
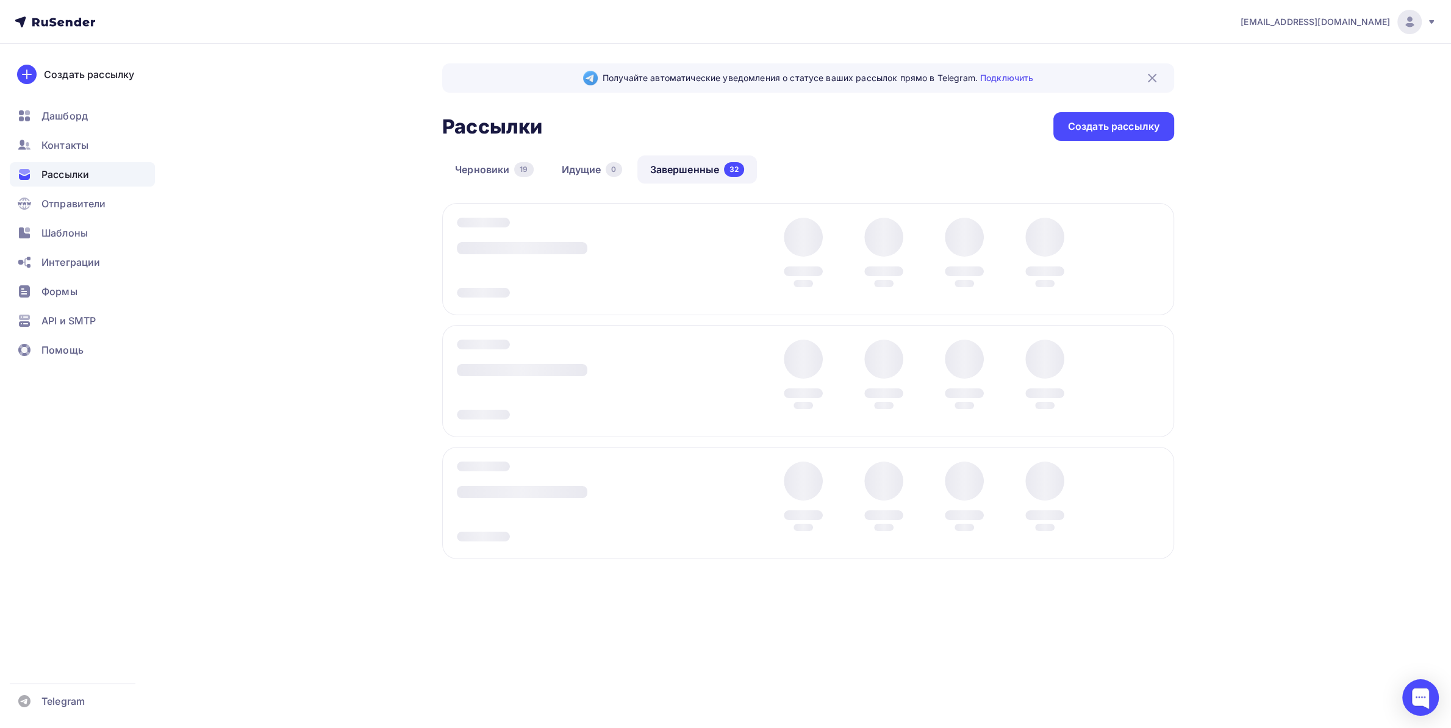
scroll to position [0, 0]
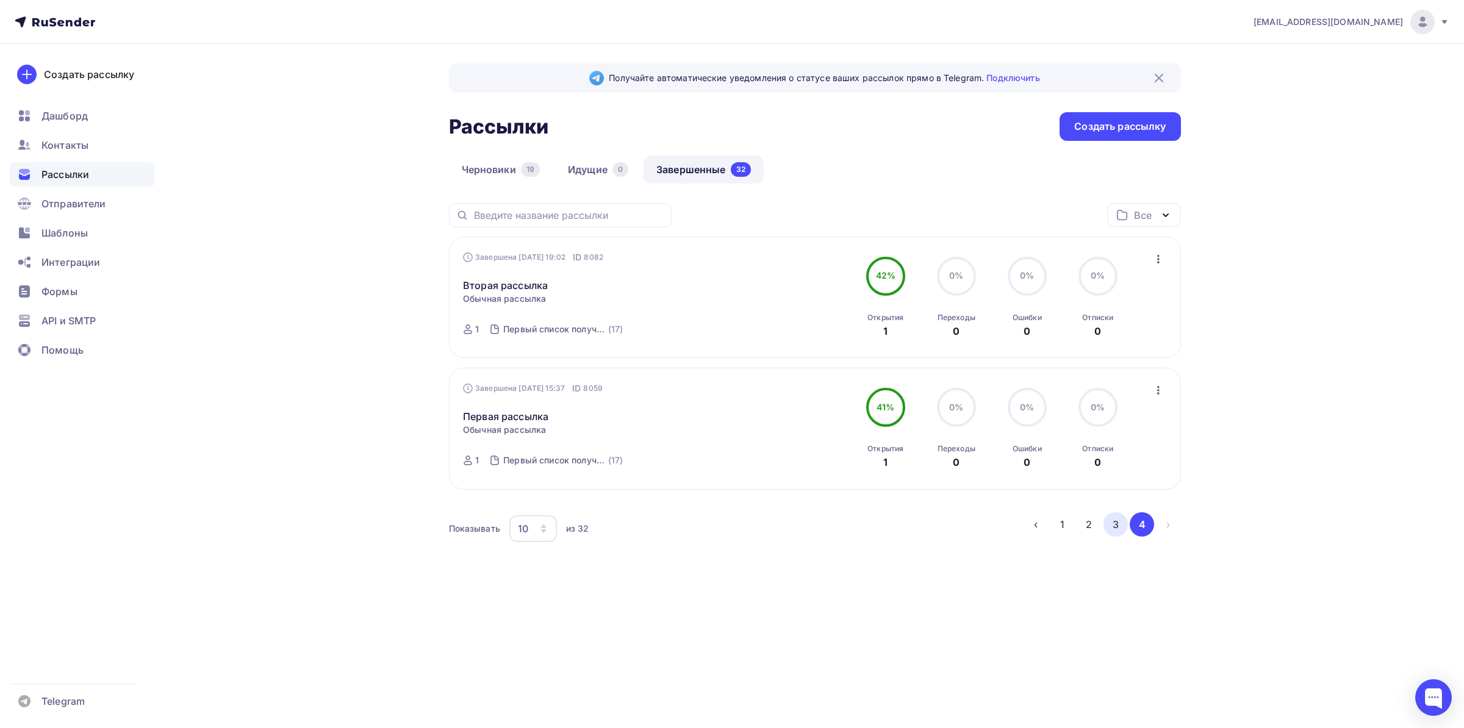
click at [1115, 524] on button "3" at bounding box center [1115, 524] width 24 height 24
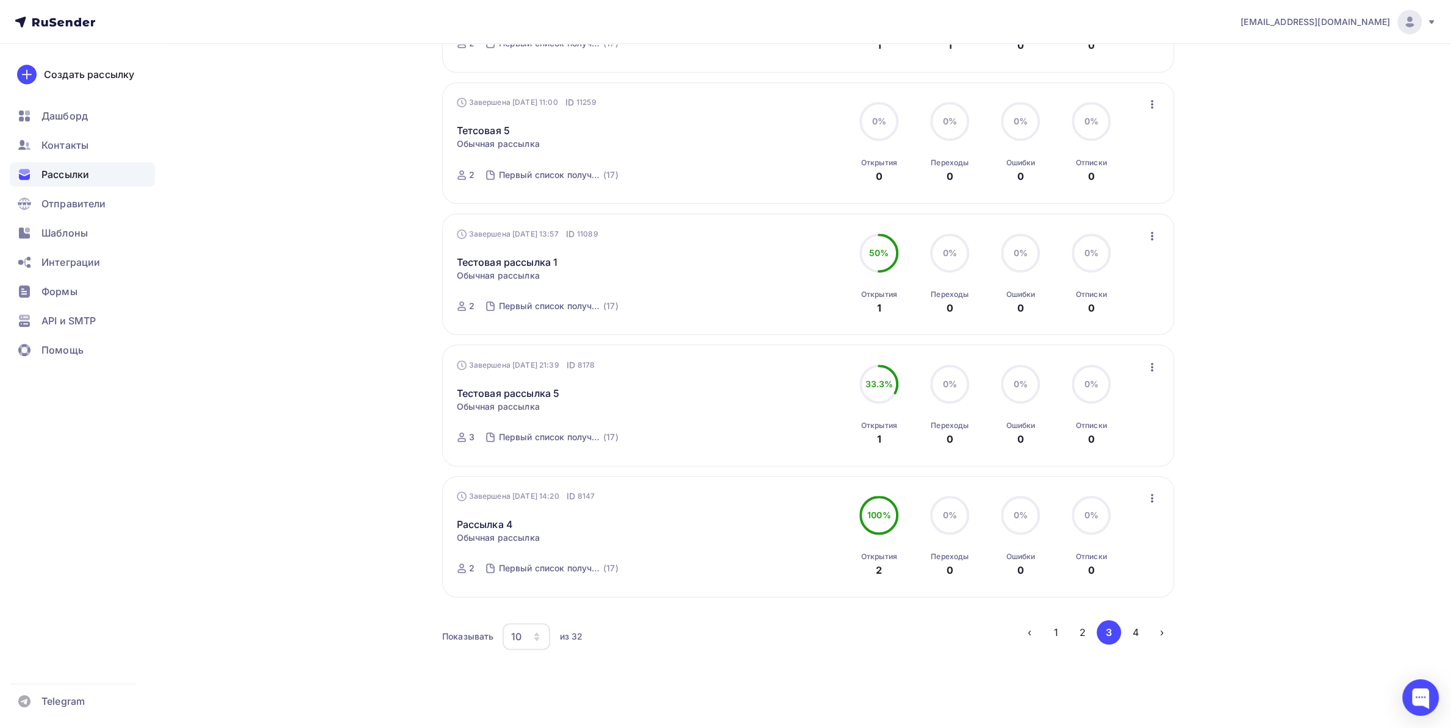
scroll to position [965, 0]
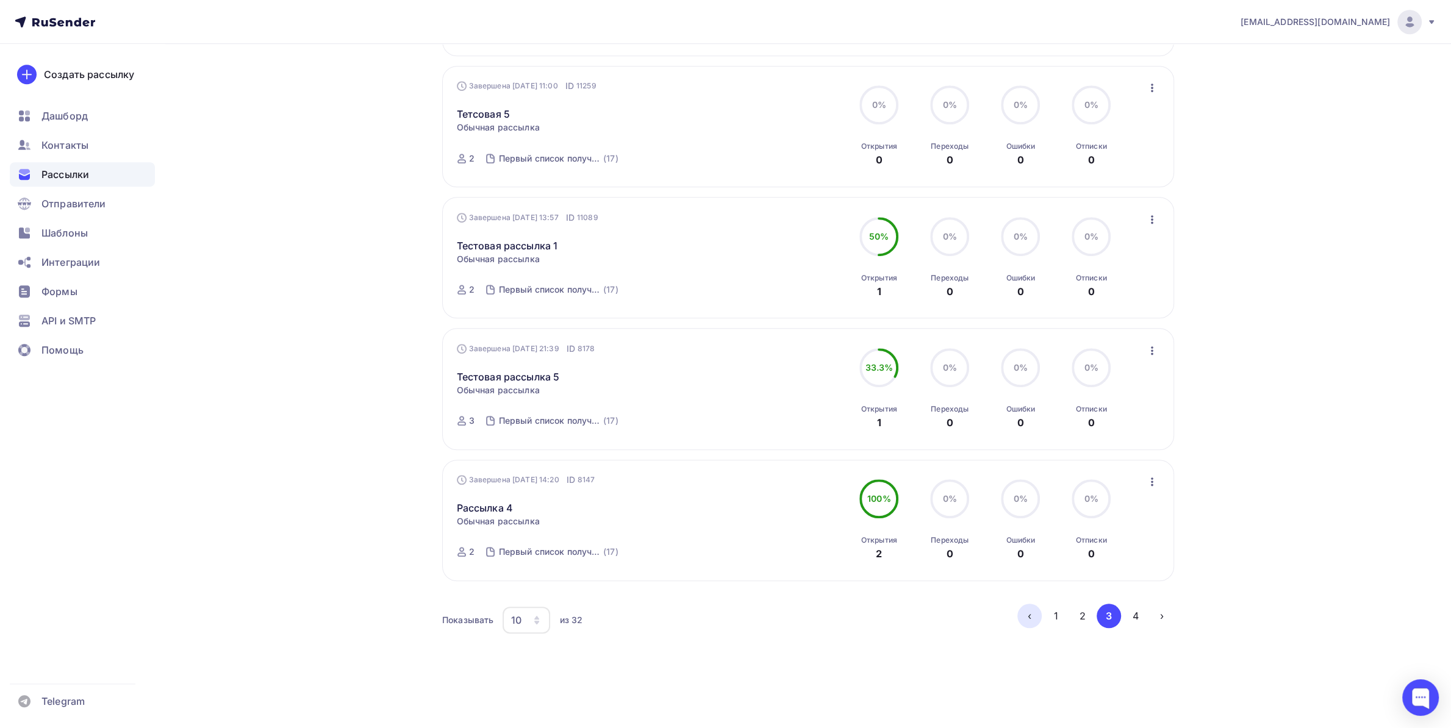
click at [1037, 621] on button "‹" at bounding box center [1029, 616] width 24 height 24
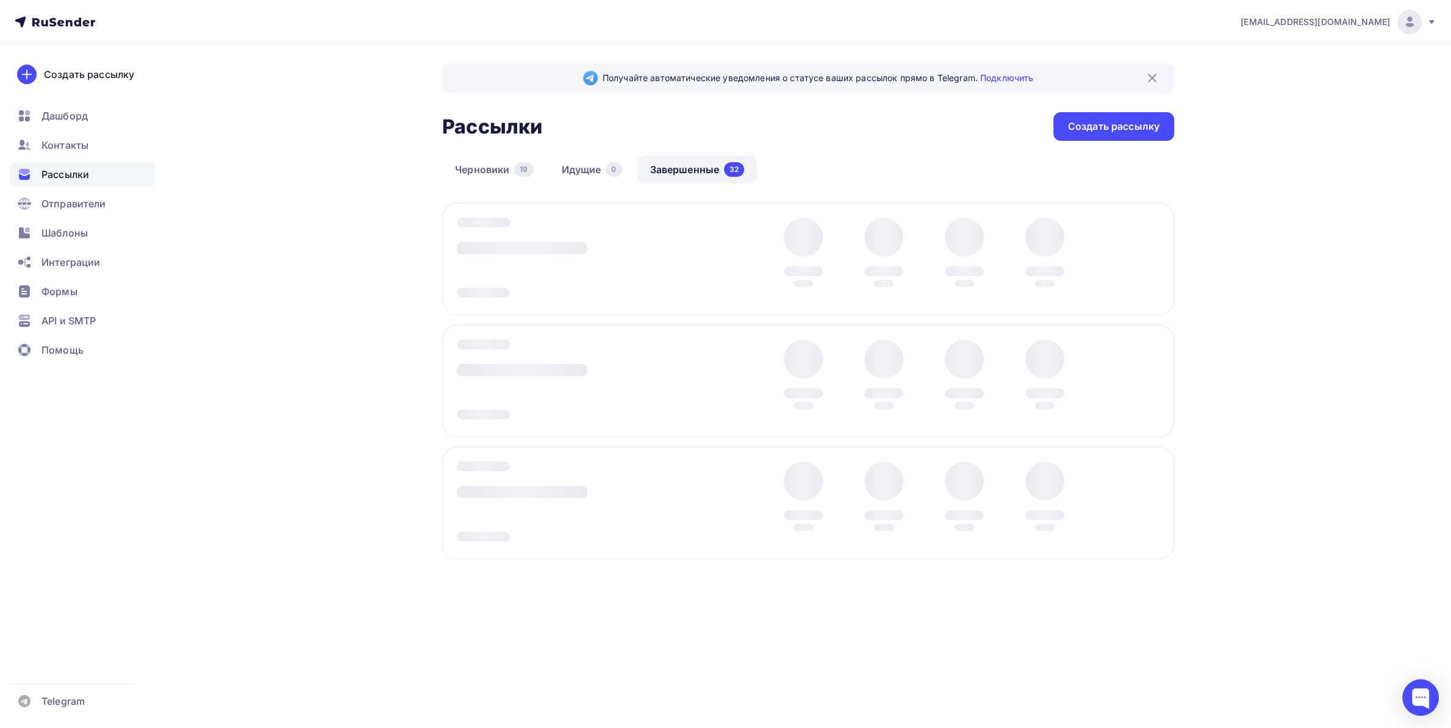
scroll to position [0, 0]
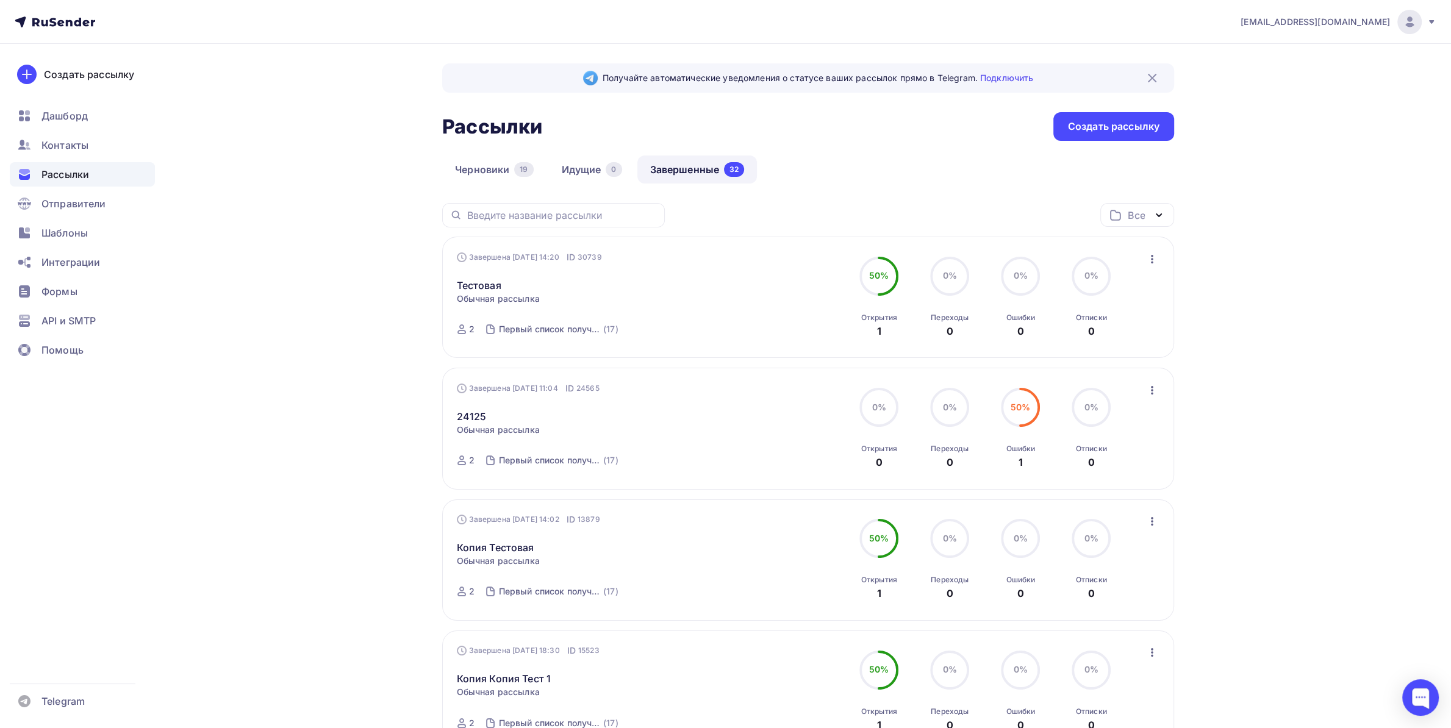
click at [1152, 262] on icon "button" at bounding box center [1152, 259] width 15 height 15
click at [494, 288] on link "Тестовая" at bounding box center [479, 285] width 45 height 15
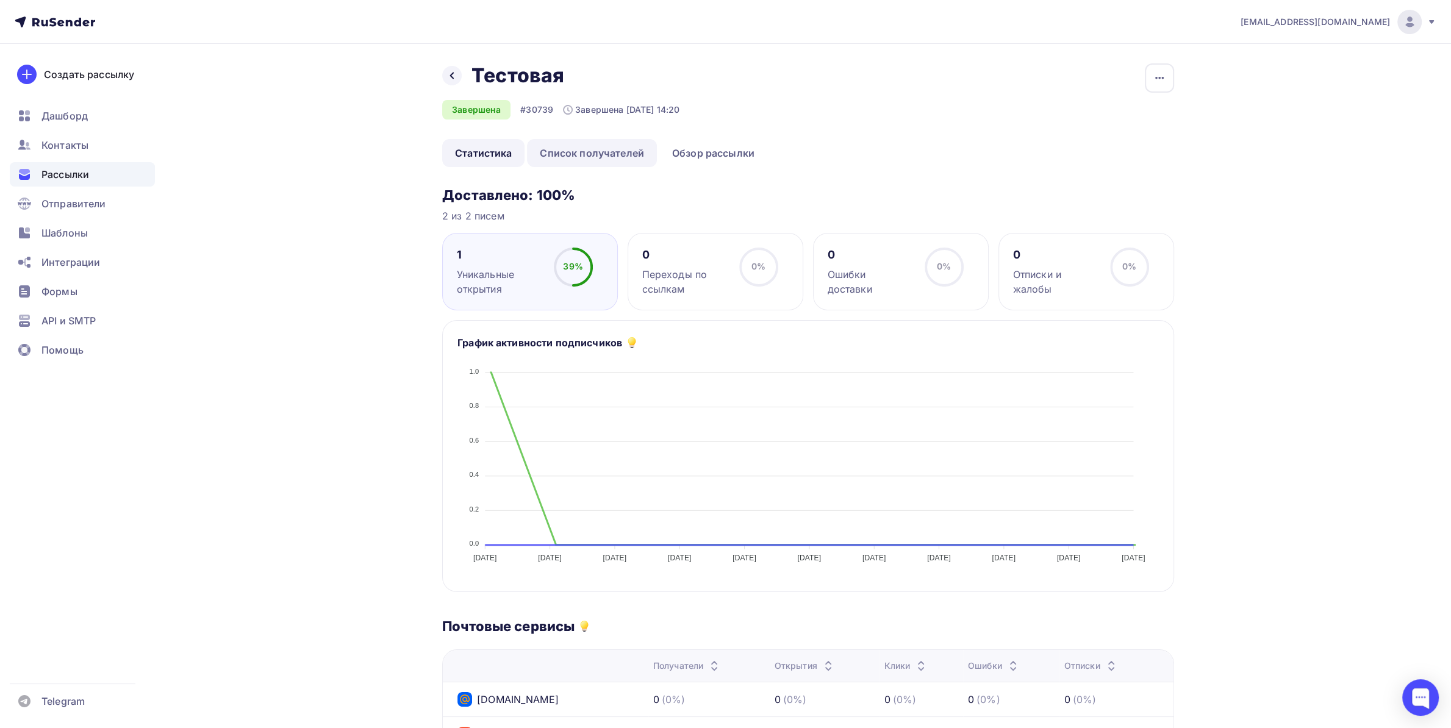
click at [601, 147] on link "Список получателей" at bounding box center [592, 153] width 130 height 28
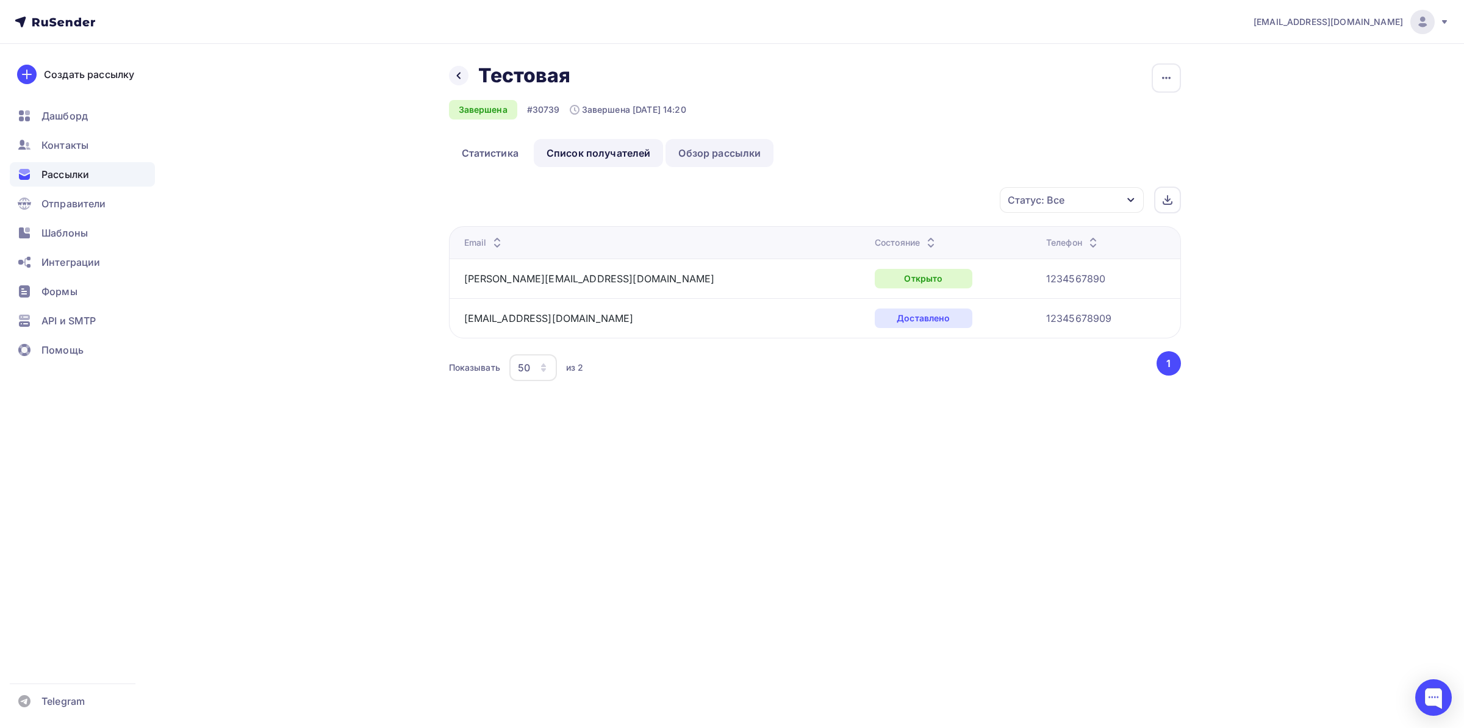
click at [722, 157] on link "Обзор рассылки" at bounding box center [719, 153] width 108 height 28
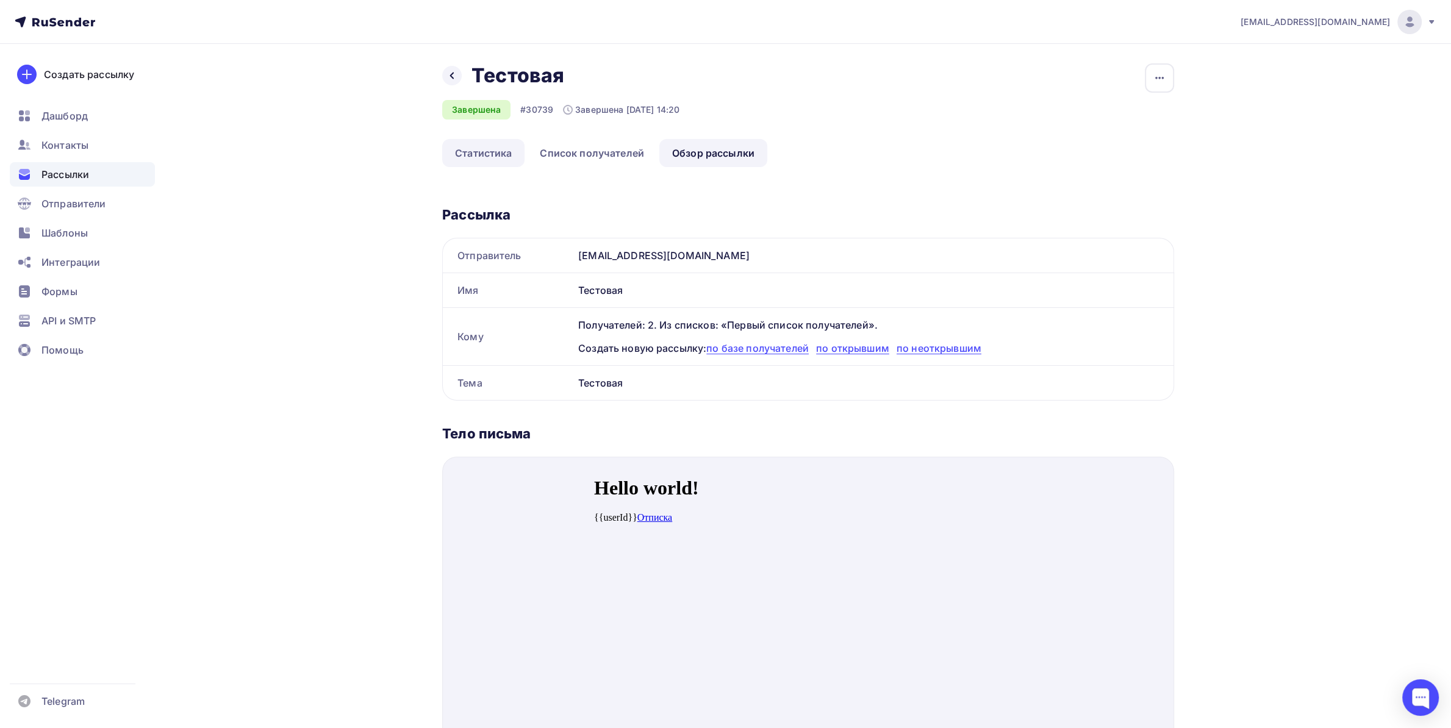
click at [491, 156] on link "Статистика" at bounding box center [483, 153] width 82 height 28
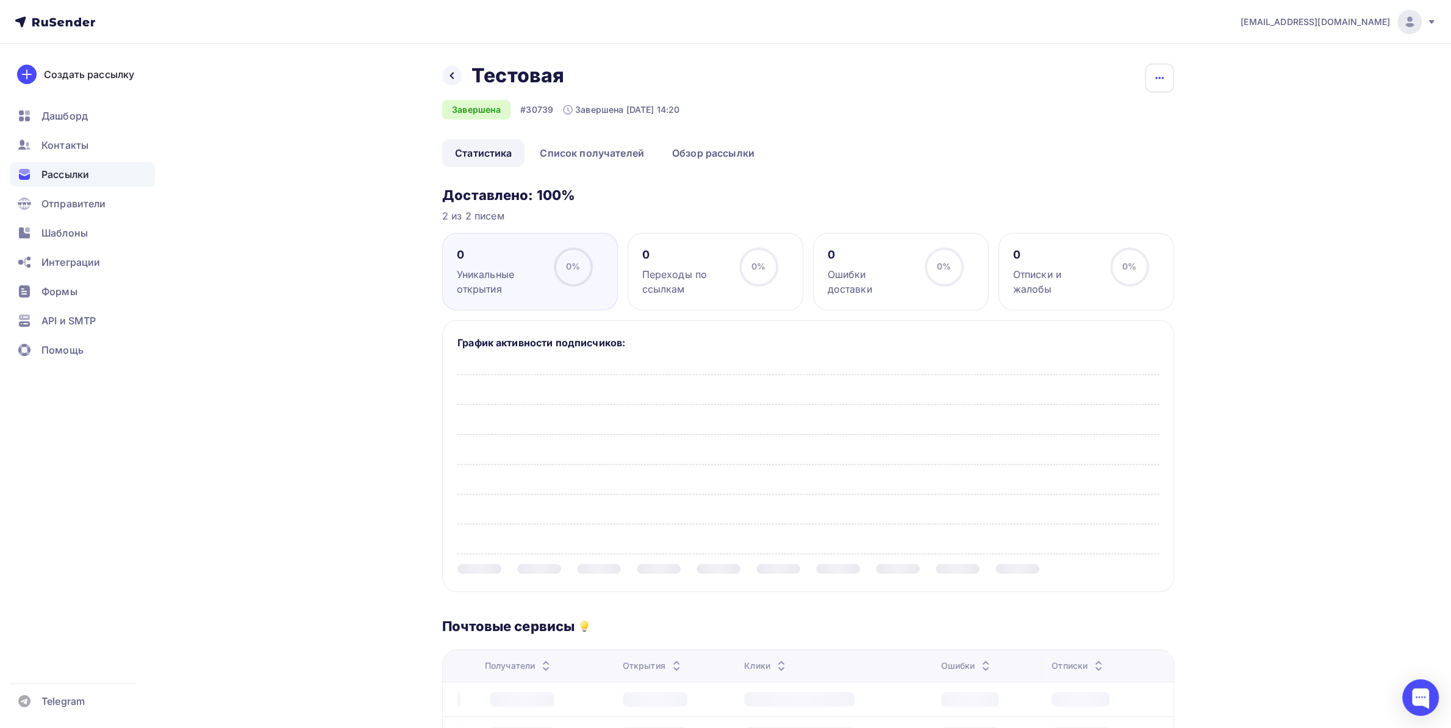
click at [1168, 91] on button "button" at bounding box center [1159, 77] width 29 height 29
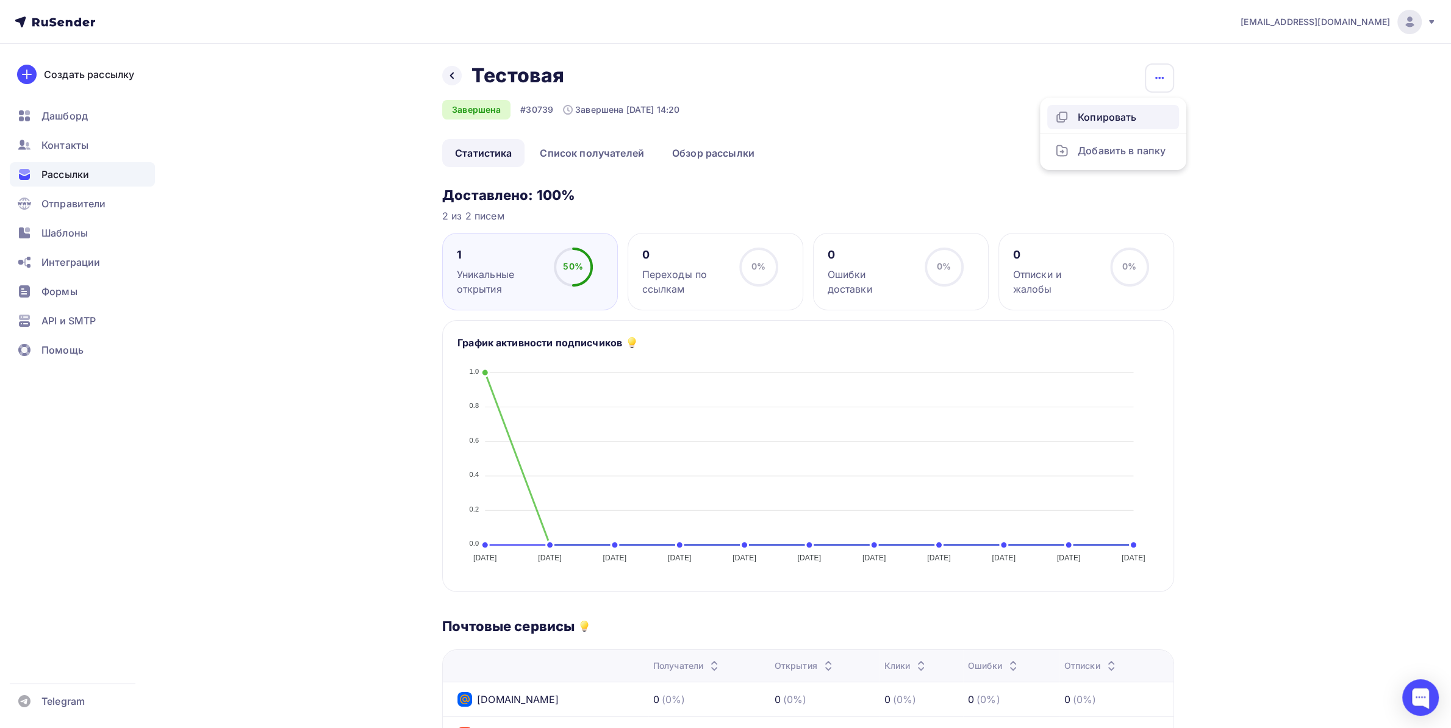
click at [1116, 121] on div "Копировать" at bounding box center [1112, 117] width 117 height 15
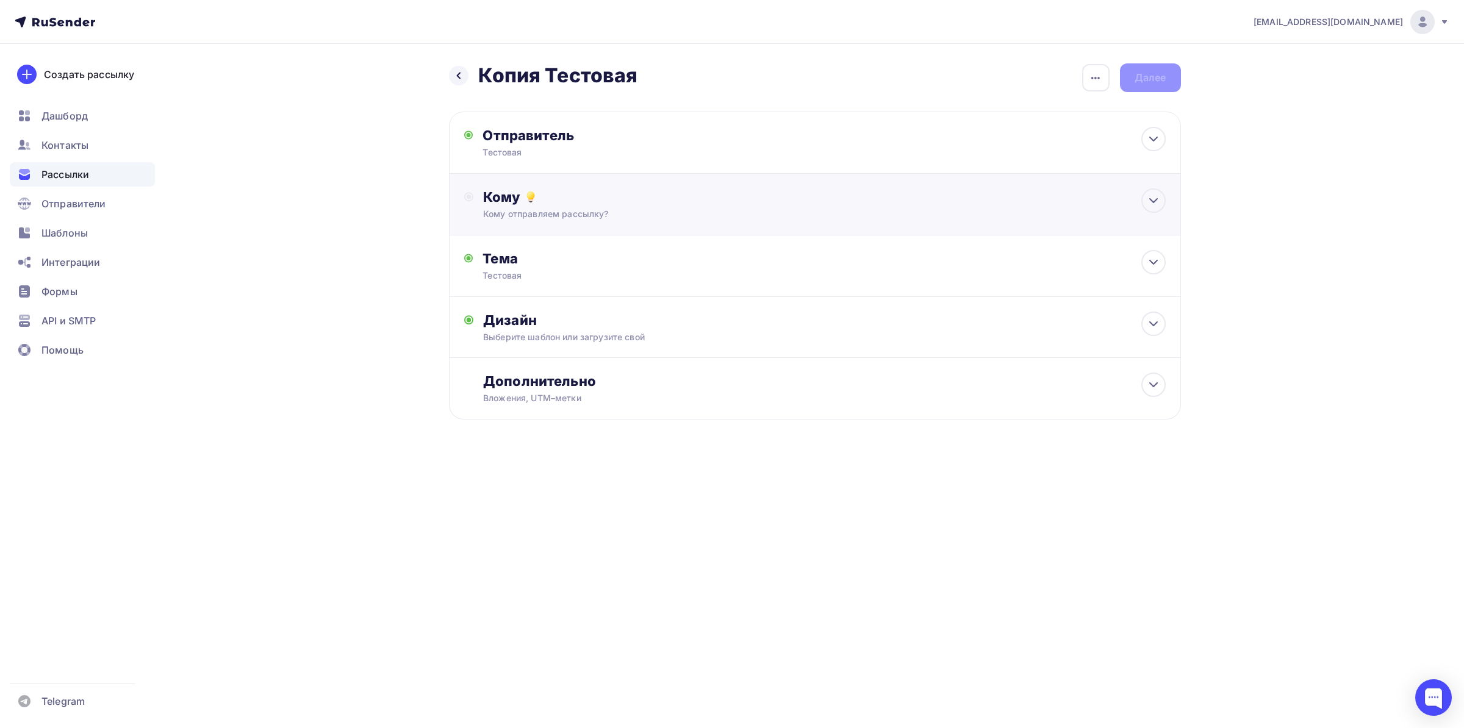
click at [519, 203] on div "Кому" at bounding box center [824, 196] width 682 height 17
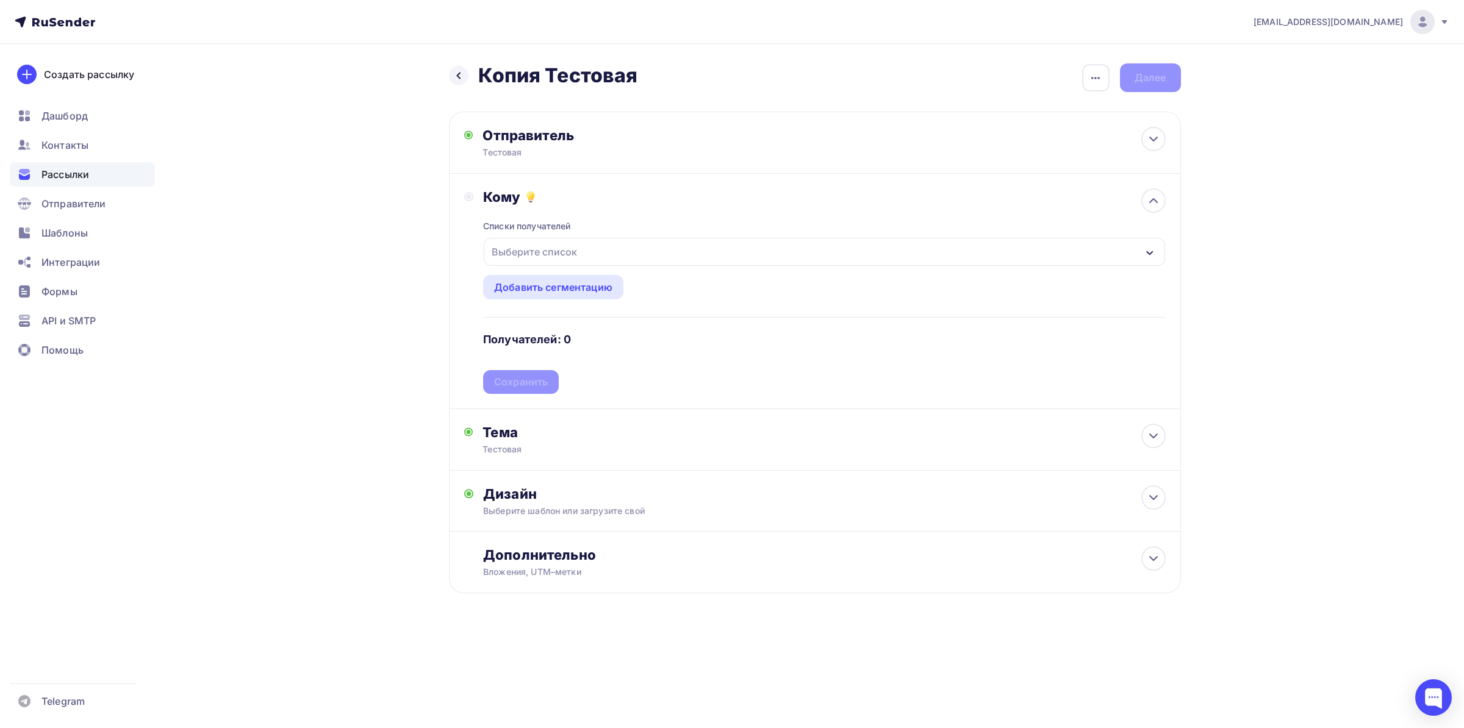
click at [560, 243] on div "Выберите список" at bounding box center [534, 252] width 95 height 22
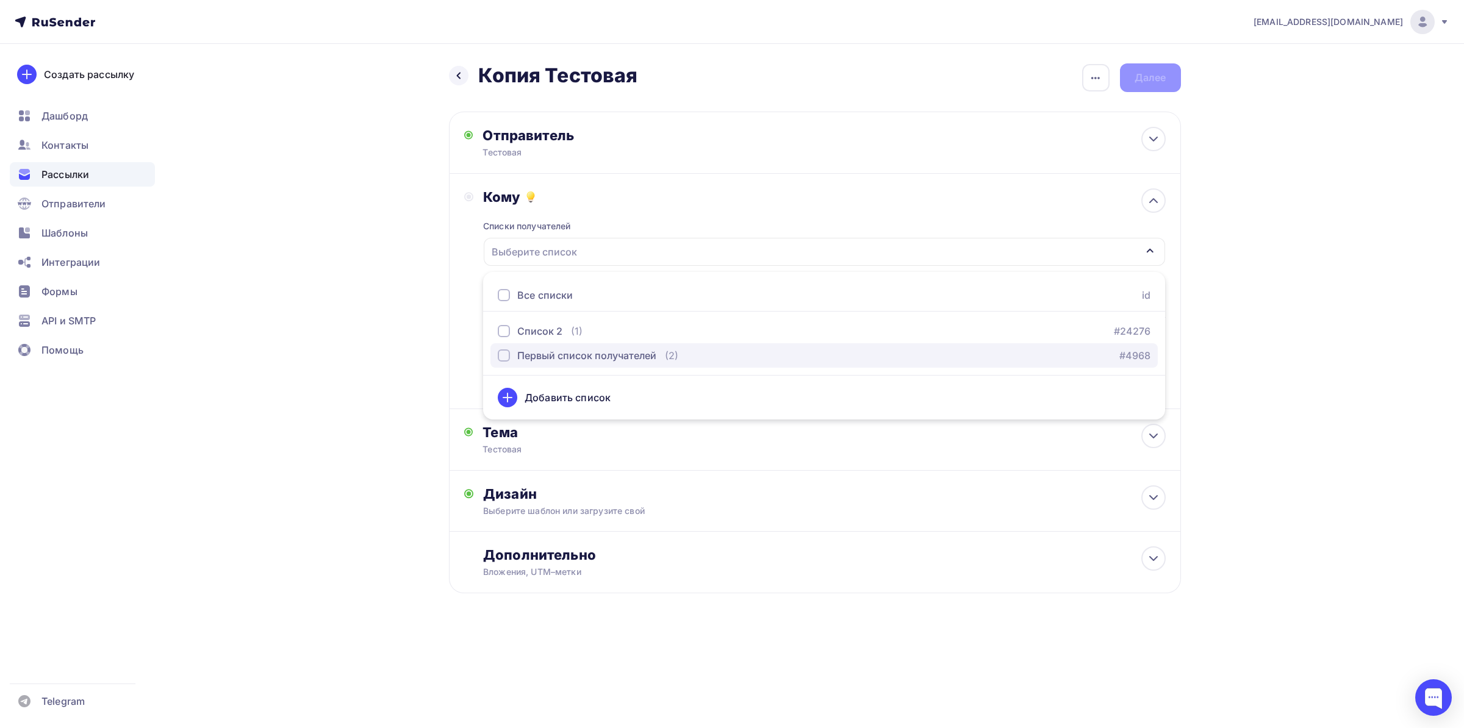
click at [549, 354] on div "Первый список получателей" at bounding box center [586, 355] width 139 height 15
click at [292, 330] on div "Назад Копия Тестовая Копия Тестовая Закончить позже Переименовать рассылку Удал…" at bounding box center [732, 358] width 1000 height 628
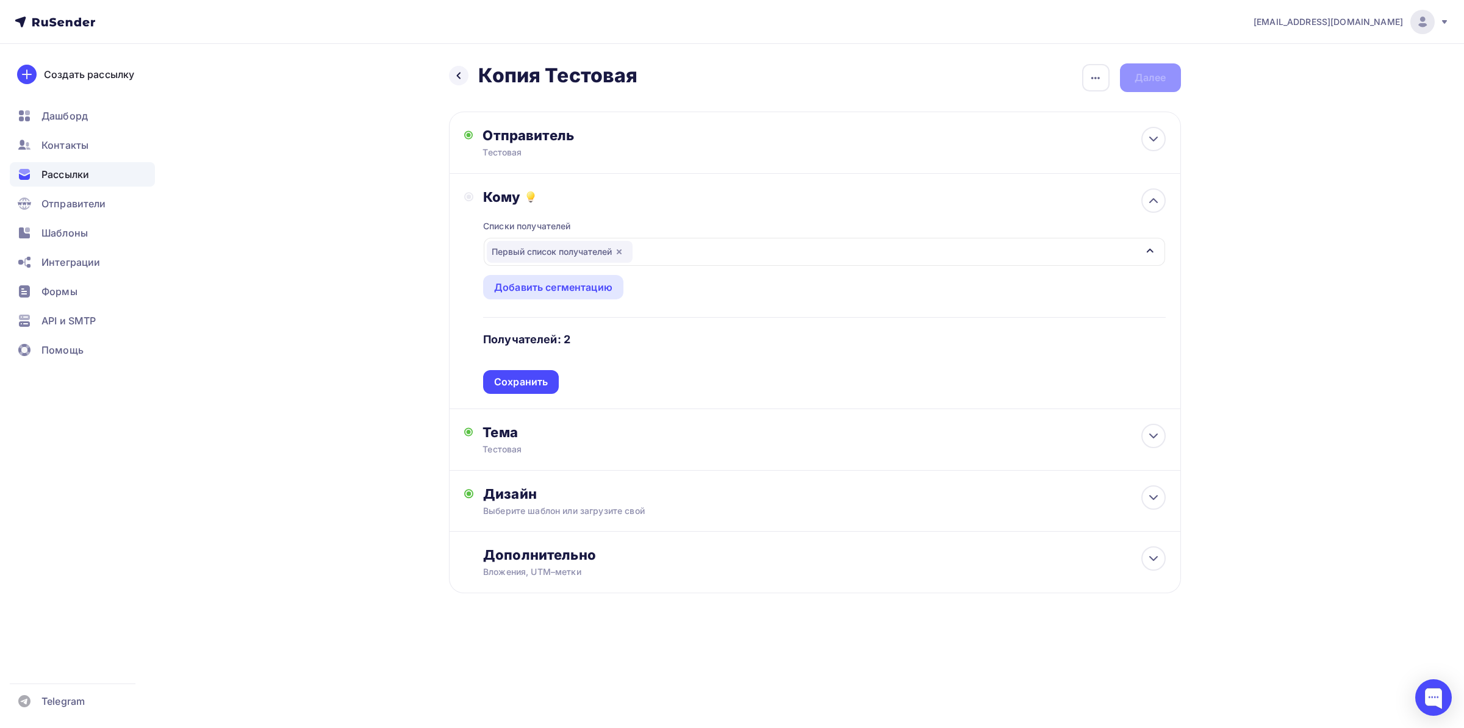
click at [506, 371] on div "Списки получателей Первый список получателей Все списки id Список 2 (1) #24276 …" at bounding box center [824, 300] width 682 height 188
click at [509, 376] on div "Сохранить" at bounding box center [521, 382] width 76 height 24
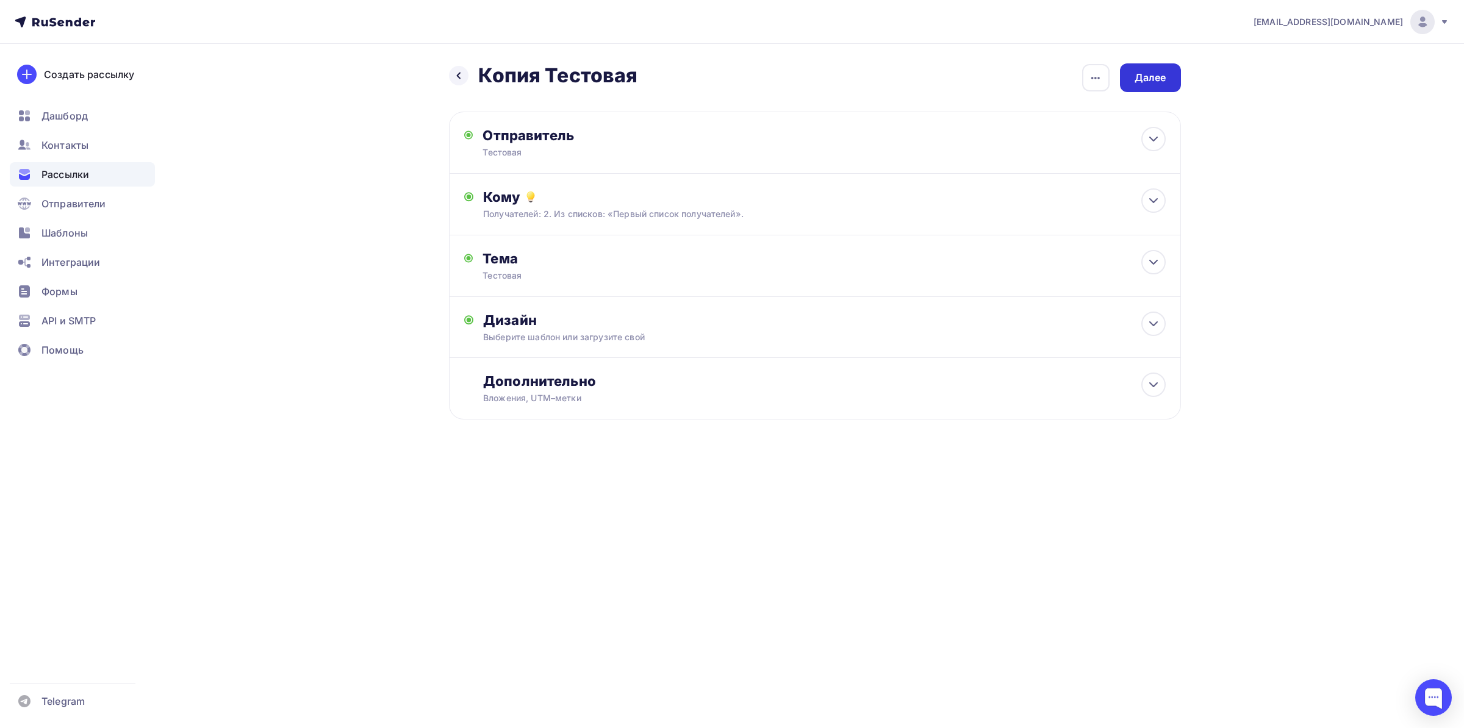
click at [1151, 73] on div "Далее" at bounding box center [1150, 78] width 32 height 14
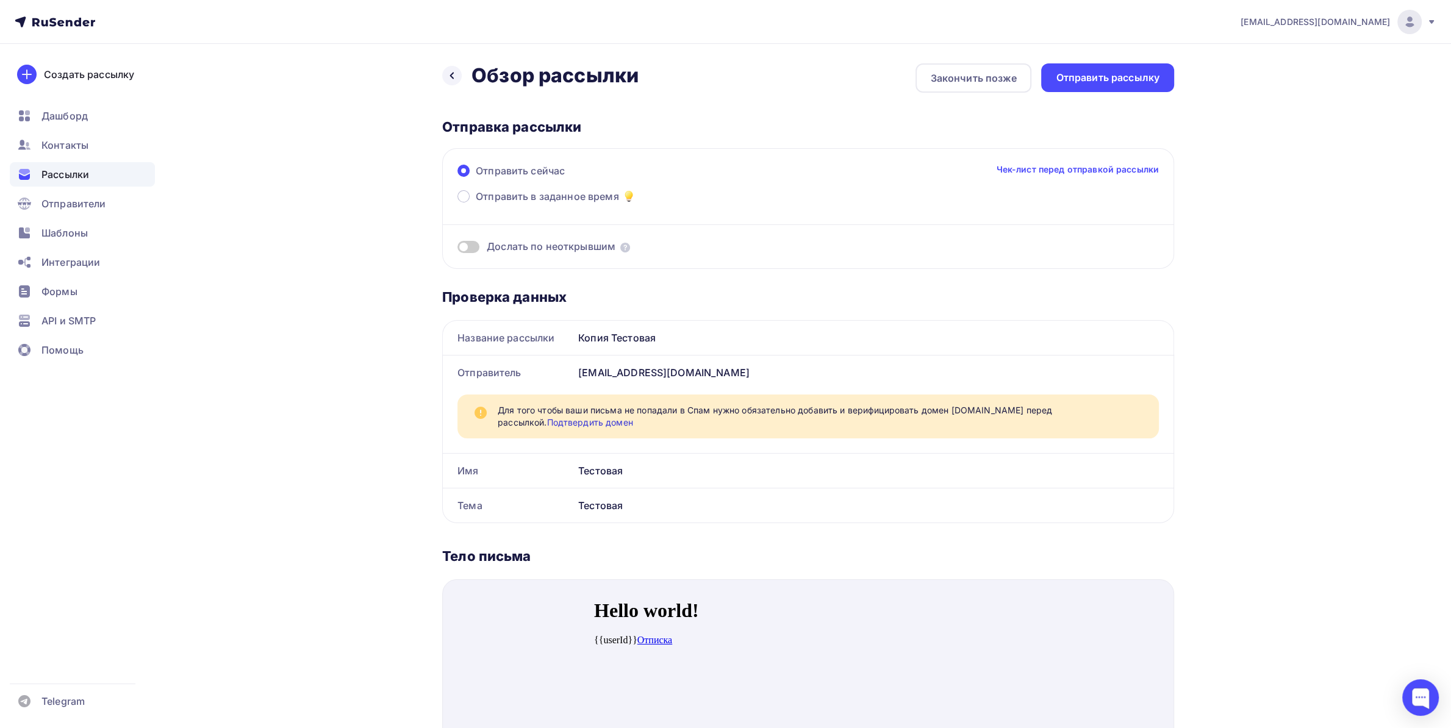
click at [461, 246] on span at bounding box center [468, 247] width 22 height 12
click at [457, 249] on input "checkbox" at bounding box center [457, 249] width 0 height 0
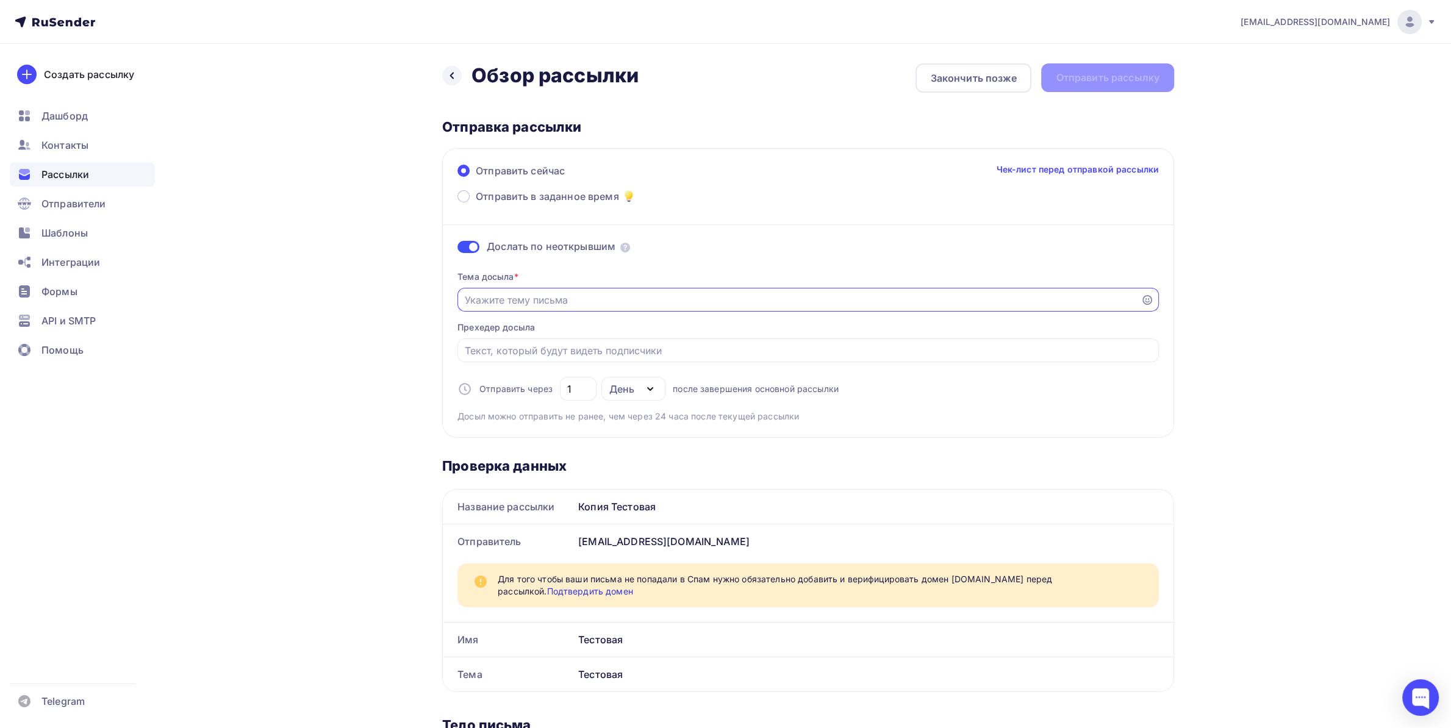
click at [518, 304] on input "Отправить в заданное время" at bounding box center [799, 300] width 669 height 15
type input "Тестовый Досыл"
click at [598, 351] on input "Отправить в заданное время" at bounding box center [808, 350] width 687 height 15
click at [619, 385] on div "День" at bounding box center [621, 389] width 25 height 15
click at [636, 431] on div "День" at bounding box center [629, 425] width 26 height 15
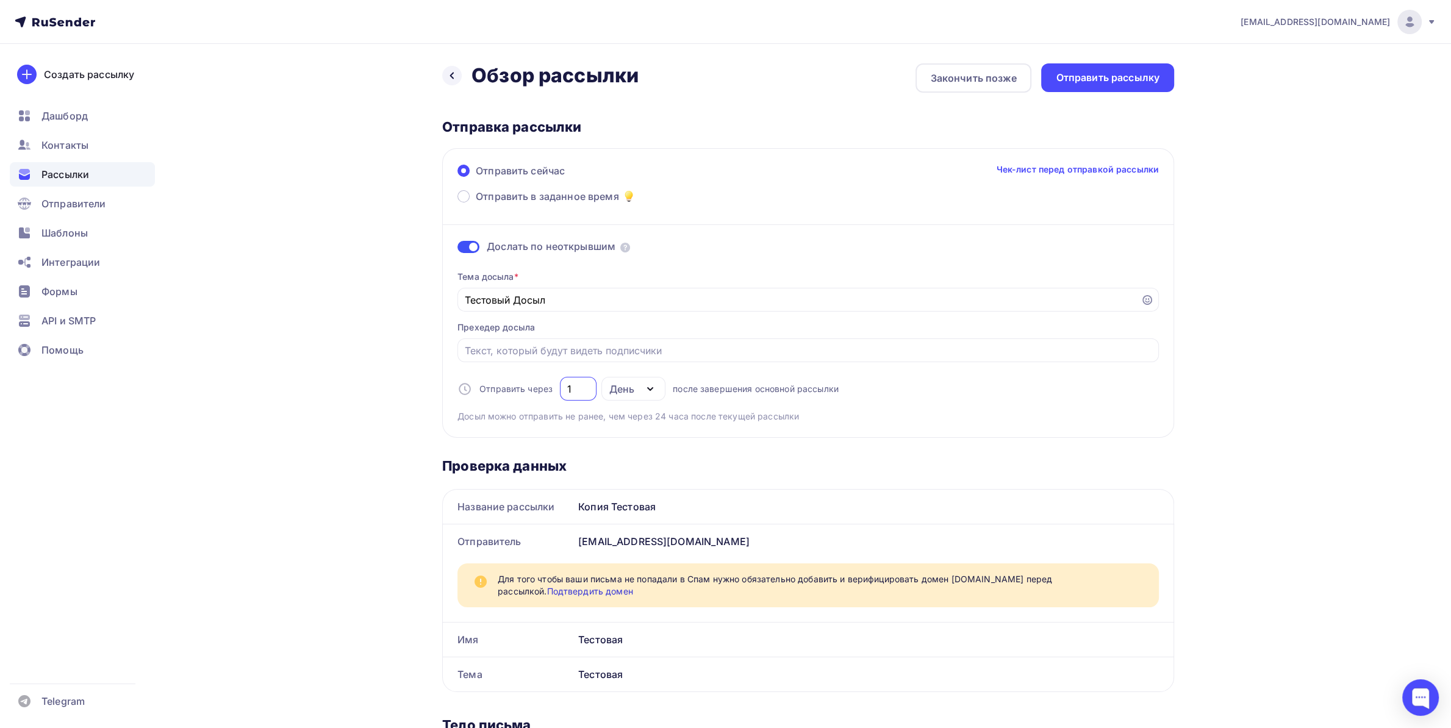
click at [578, 393] on input "1" at bounding box center [578, 389] width 23 height 15
click at [622, 389] on div "День" at bounding box center [621, 389] width 25 height 15
click at [625, 441] on link "Часы" at bounding box center [670, 449] width 122 height 24
click at [583, 390] on input "24" at bounding box center [578, 389] width 23 height 15
drag, startPoint x: 586, startPoint y: 391, endPoint x: 567, endPoint y: 391, distance: 19.5
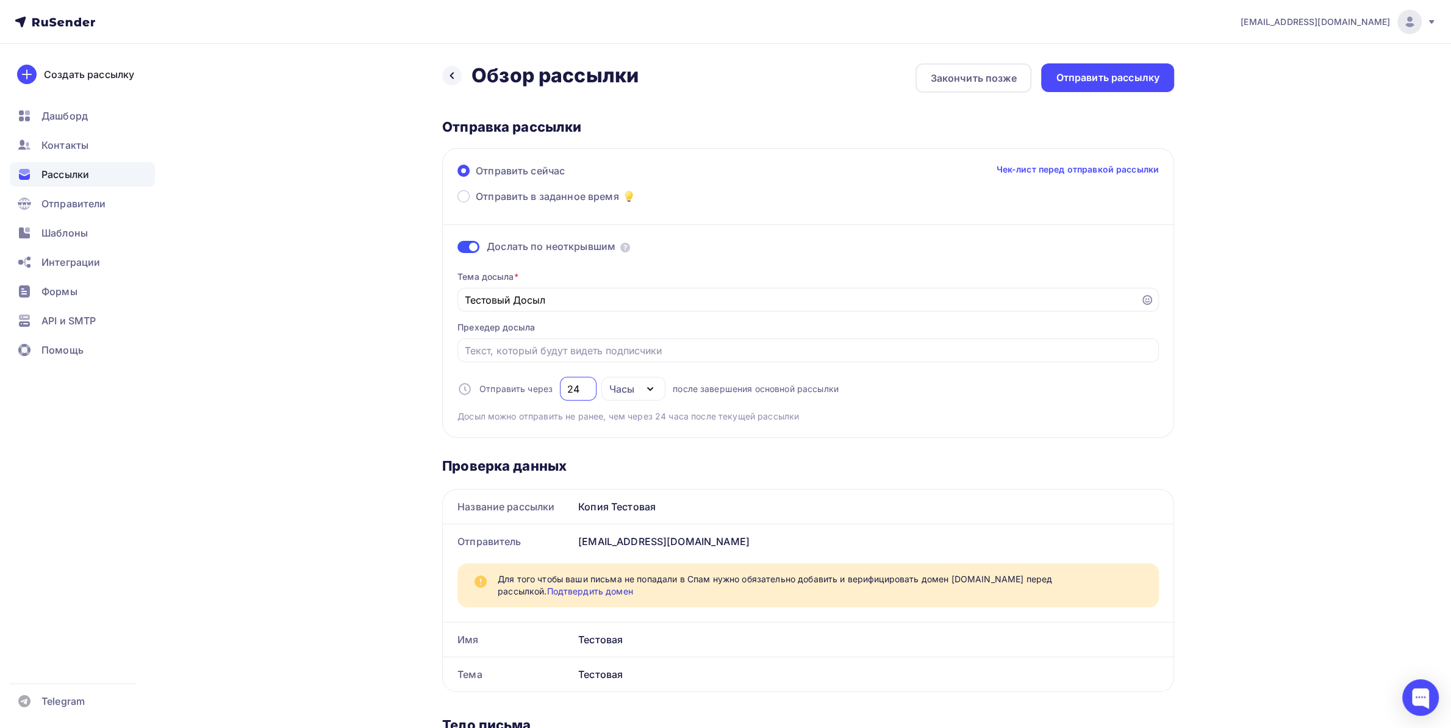
click at [567, 391] on input "24" at bounding box center [578, 389] width 23 height 15
drag, startPoint x: 579, startPoint y: 389, endPoint x: 554, endPoint y: 389, distance: 24.4
click at [567, 389] on input "1" at bounding box center [578, 389] width 23 height 15
drag, startPoint x: 579, startPoint y: 390, endPoint x: 546, endPoint y: 392, distance: 33.6
click at [567, 392] on input "2" at bounding box center [578, 389] width 23 height 15
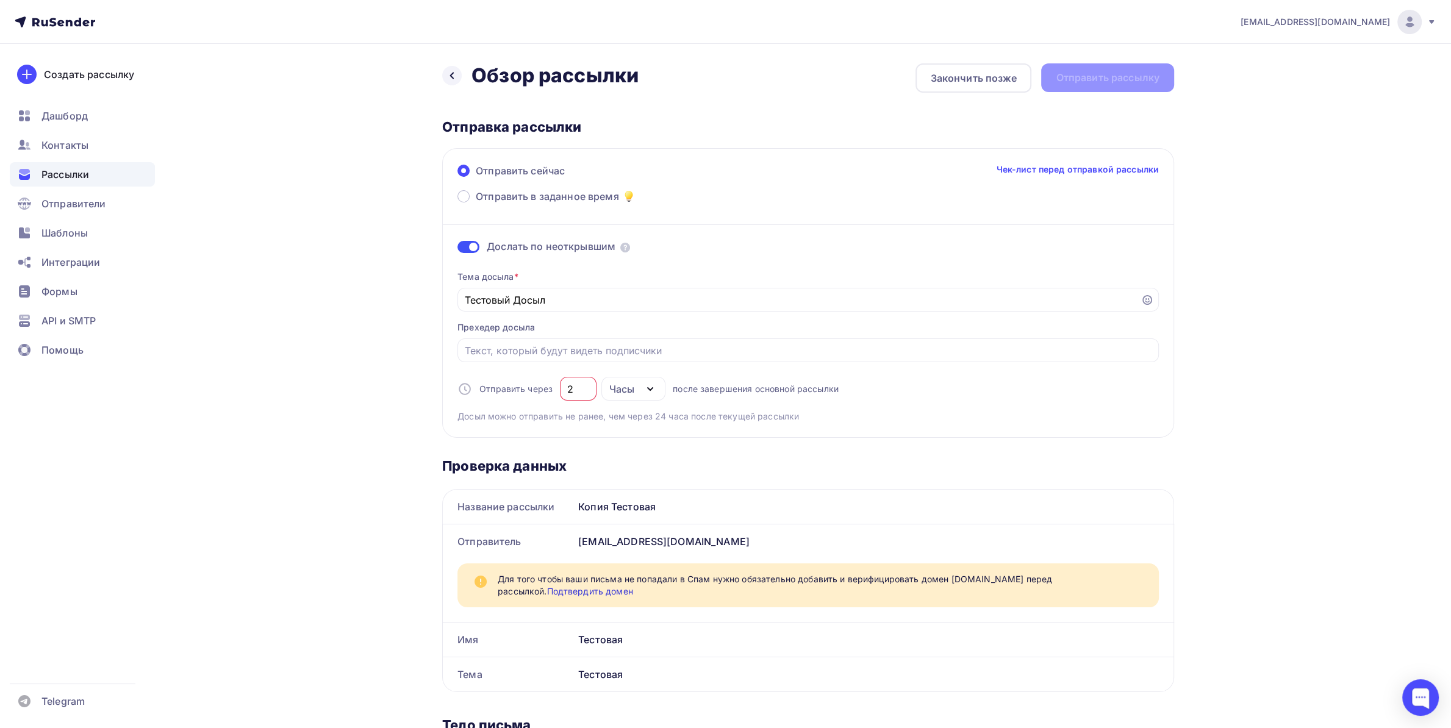
click at [621, 391] on div "Часы" at bounding box center [621, 389] width 25 height 15
click at [627, 424] on div "День" at bounding box center [629, 425] width 26 height 15
type input "1"
click at [569, 382] on div "1" at bounding box center [578, 389] width 37 height 24
click at [1061, 77] on div "Отправить рассылку" at bounding box center [1108, 78] width 104 height 14
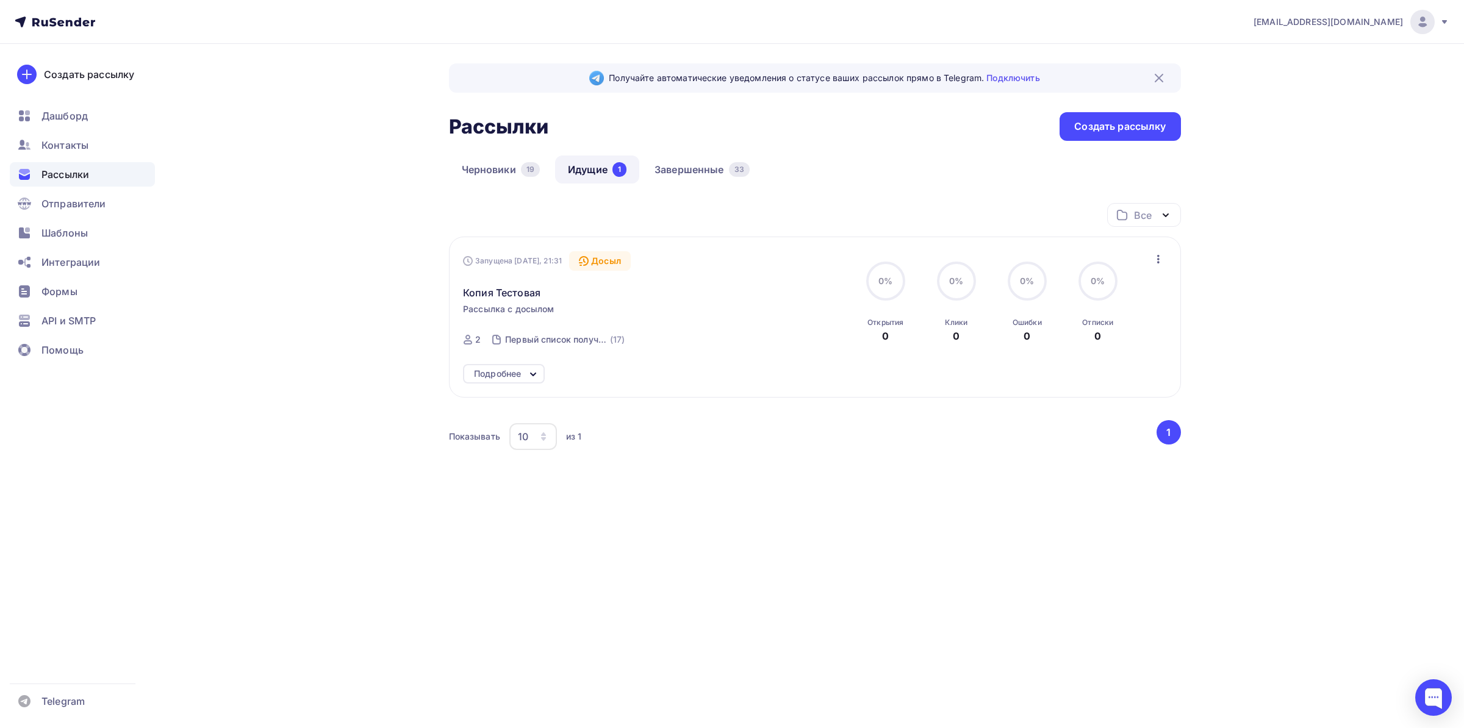
click at [1312, 13] on div "[EMAIL_ADDRESS][DOMAIN_NAME]" at bounding box center [1351, 22] width 196 height 24
click at [1293, 51] on span "Аккаунт" at bounding box center [1286, 53] width 40 height 15
